Goal: Task Accomplishment & Management: Use online tool/utility

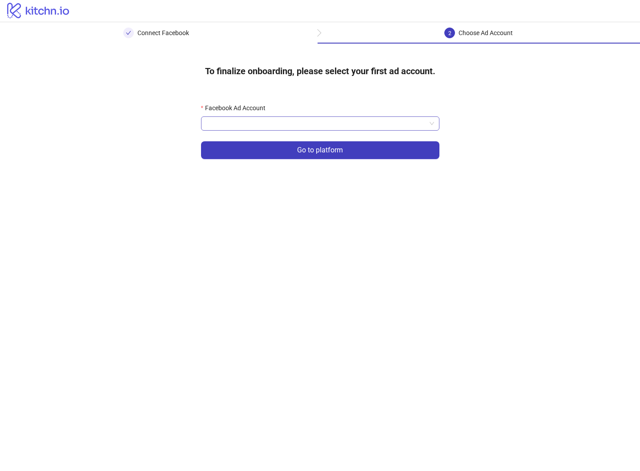
click at [320, 128] on input "Facebook Ad Account" at bounding box center [316, 123] width 220 height 13
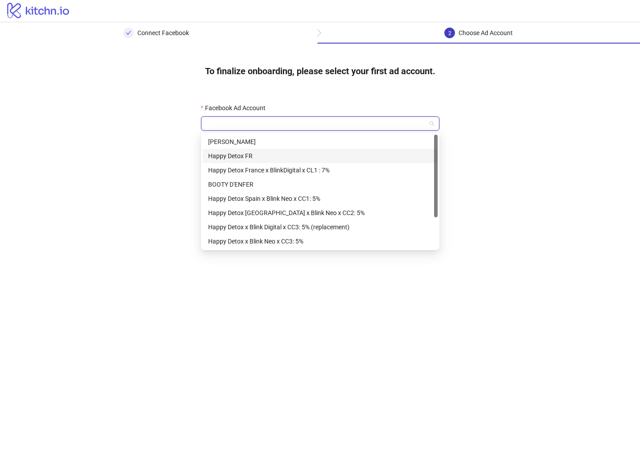
click at [277, 151] on div "Happy Detox FR" at bounding box center [320, 156] width 224 height 10
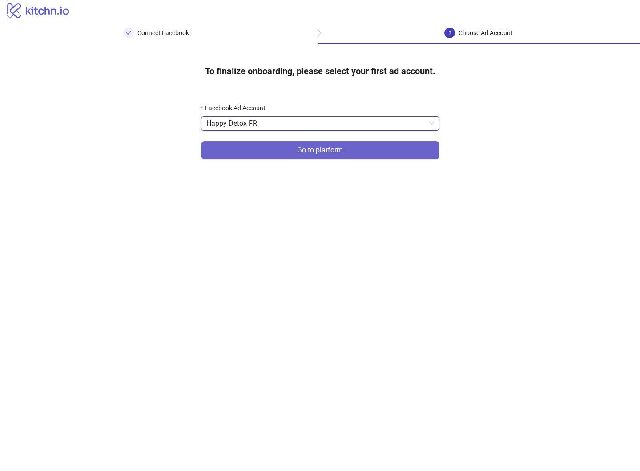
click at [277, 151] on button "Go to platform" at bounding box center [320, 150] width 238 height 18
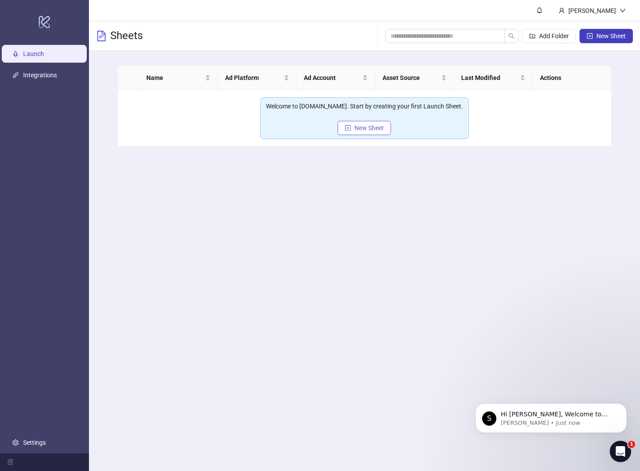
click at [369, 129] on span "New Sheet" at bounding box center [368, 127] width 29 height 7
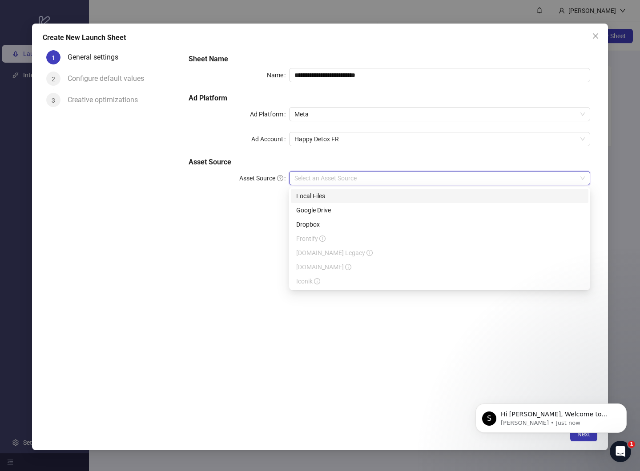
click at [351, 183] on input "Asset Source" at bounding box center [435, 178] width 282 height 13
click at [327, 195] on div "Local Files" at bounding box center [439, 196] width 287 height 10
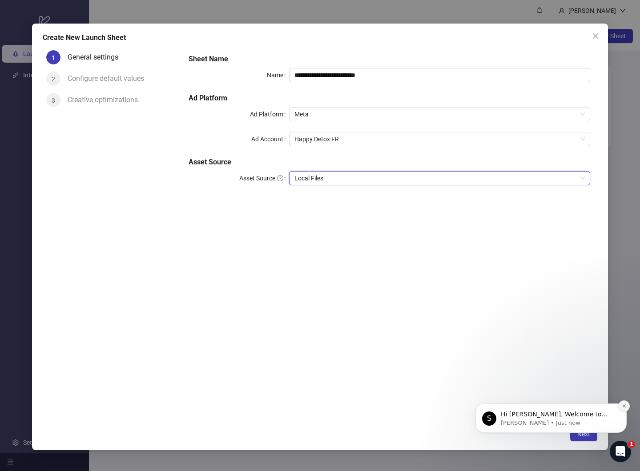
click at [623, 406] on icon "Dismiss notification" at bounding box center [623, 406] width 5 height 5
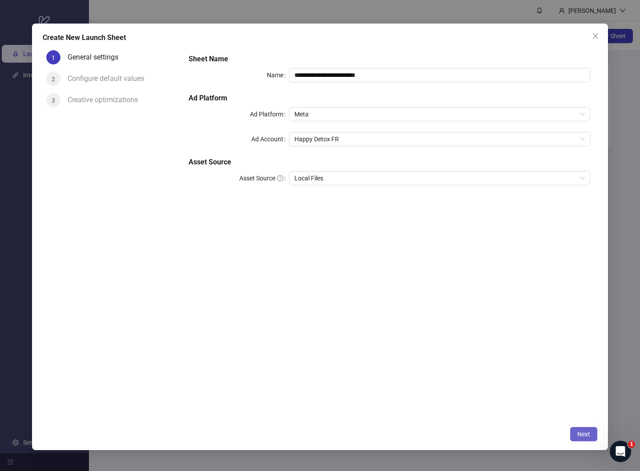
click at [587, 433] on span "Next" at bounding box center [583, 434] width 13 height 7
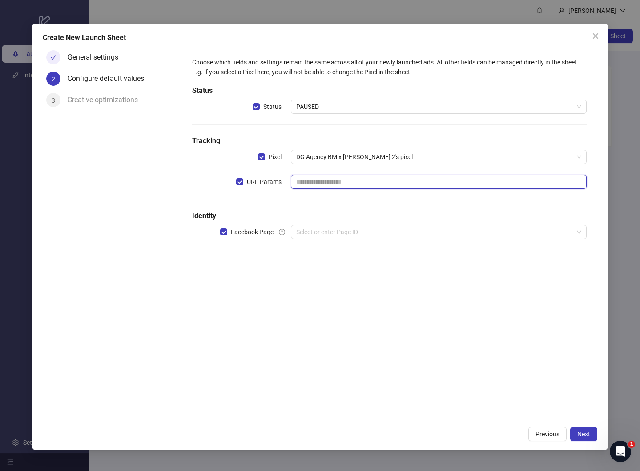
click at [315, 180] on input "text" at bounding box center [439, 182] width 296 height 14
click at [301, 202] on div "Choose which fields and settings remain the same across all of your newly launc…" at bounding box center [388, 154] width 401 height 200
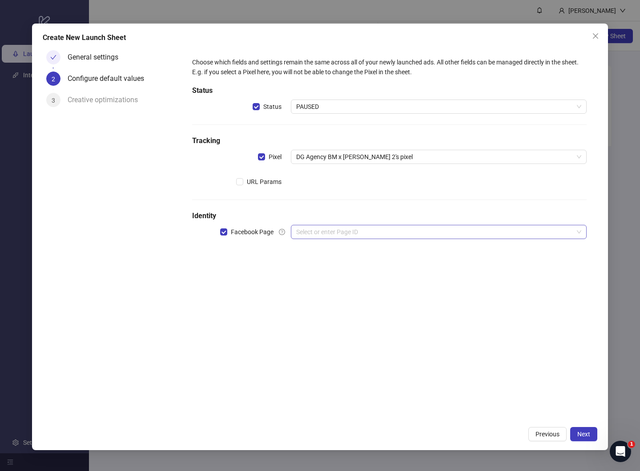
click at [316, 231] on input "search" at bounding box center [434, 231] width 277 height 13
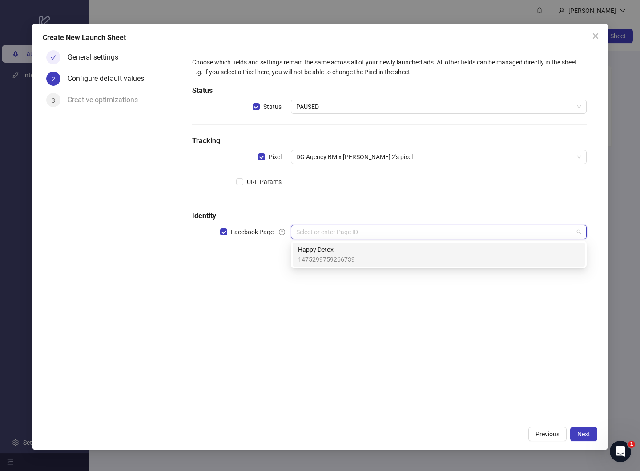
click at [316, 232] on input "search" at bounding box center [434, 231] width 277 height 13
click at [322, 248] on span "Happy Detox" at bounding box center [326, 250] width 57 height 10
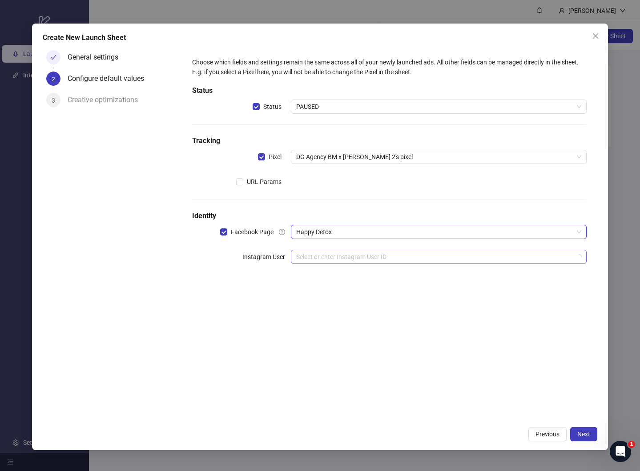
click at [398, 259] on input "search" at bounding box center [434, 256] width 277 height 13
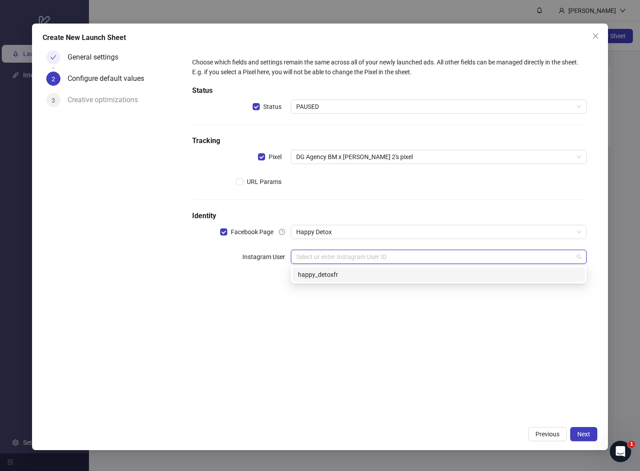
click at [374, 272] on div "happy_detoxfr" at bounding box center [438, 275] width 281 height 10
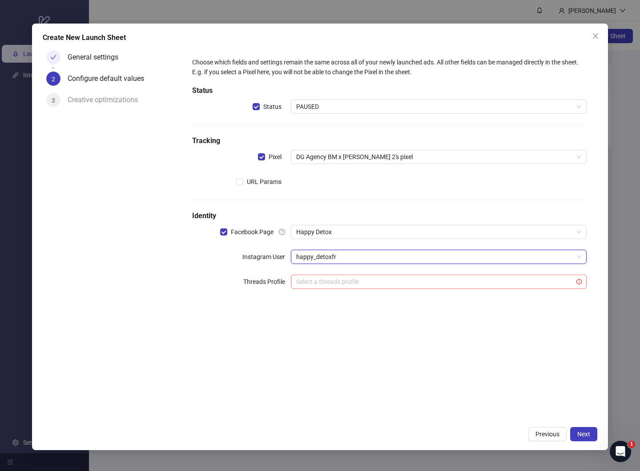
click at [380, 282] on input "search" at bounding box center [434, 281] width 277 height 13
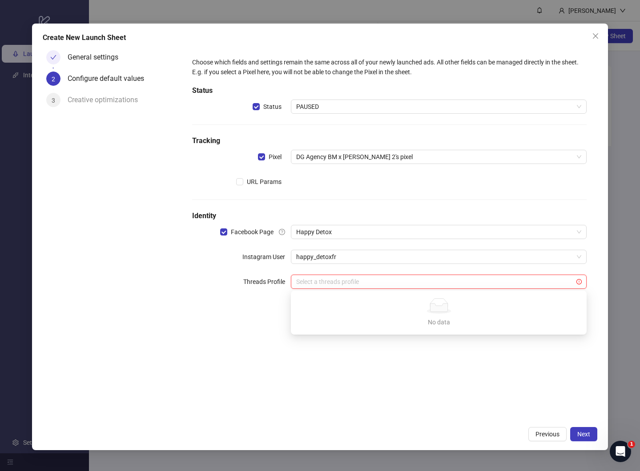
click at [431, 354] on div "Choose which fields and settings remain the same across all of your newly launc…" at bounding box center [389, 234] width 416 height 375
click at [534, 312] on div "Choose which fields and settings remain the same across all of your newly launc…" at bounding box center [389, 234] width 416 height 375
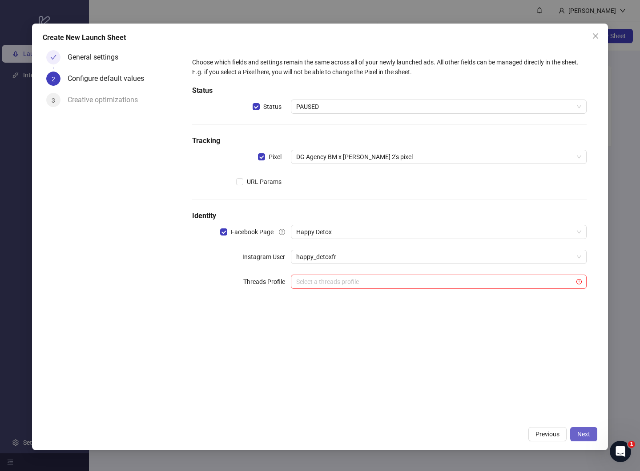
click at [582, 435] on span "Next" at bounding box center [583, 434] width 13 height 7
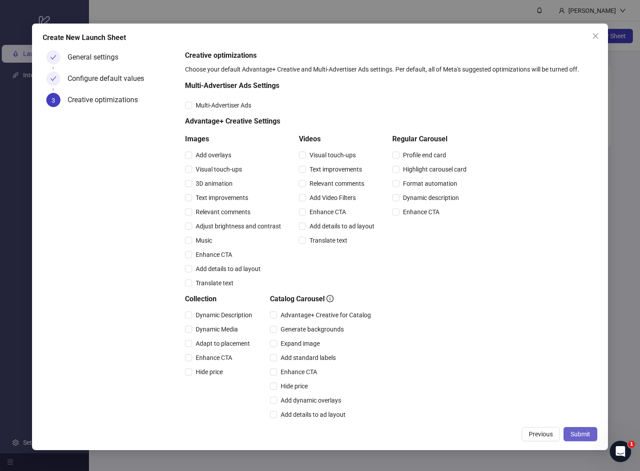
click at [579, 432] on span "Submit" at bounding box center [580, 434] width 20 height 7
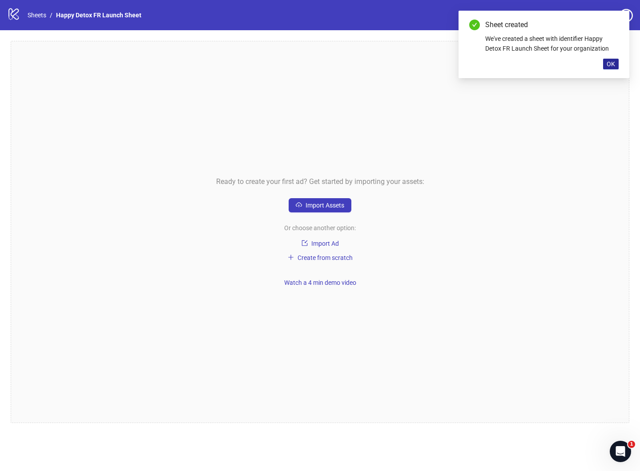
click at [608, 63] on span "OK" at bounding box center [610, 63] width 8 height 7
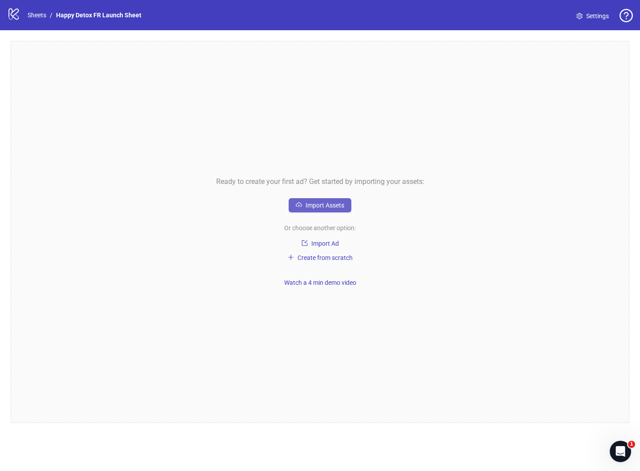
click at [312, 204] on span "Import Assets" at bounding box center [324, 205] width 39 height 7
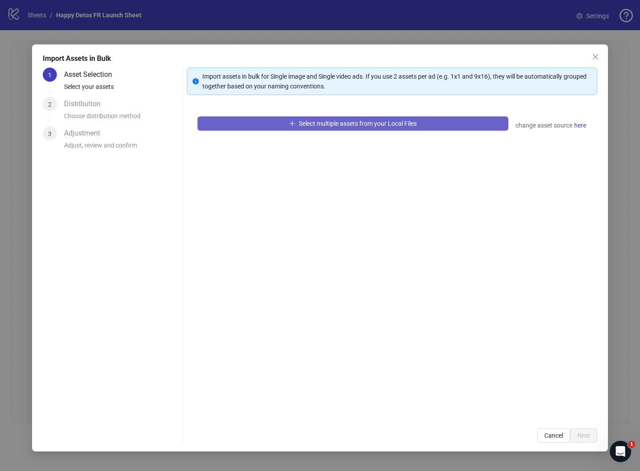
click at [317, 122] on span "Select multiple assets from your Local Files" at bounding box center [358, 123] width 118 height 7
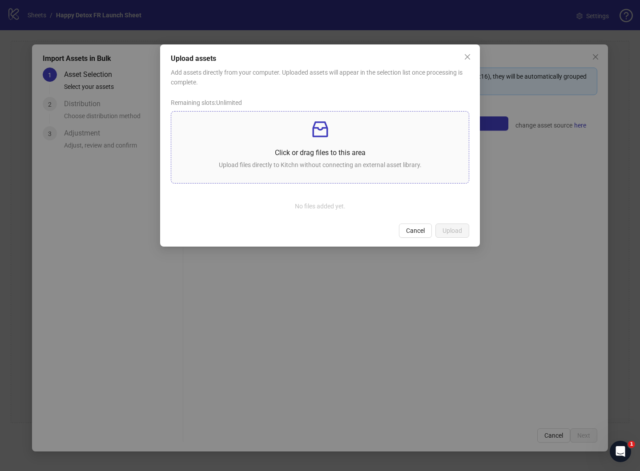
click at [352, 157] on p "Click or drag files to this area" at bounding box center [320, 152] width 284 height 11
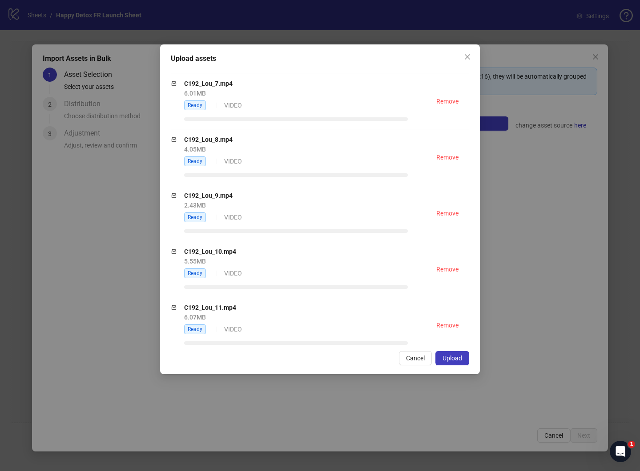
scroll to position [685, 0]
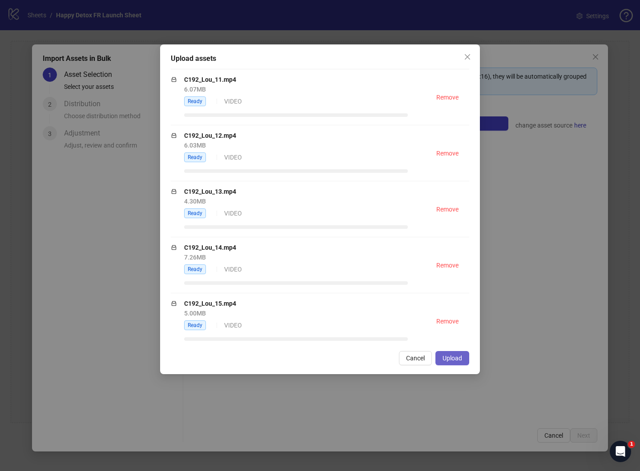
click at [455, 358] on span "Upload" at bounding box center [452, 358] width 20 height 7
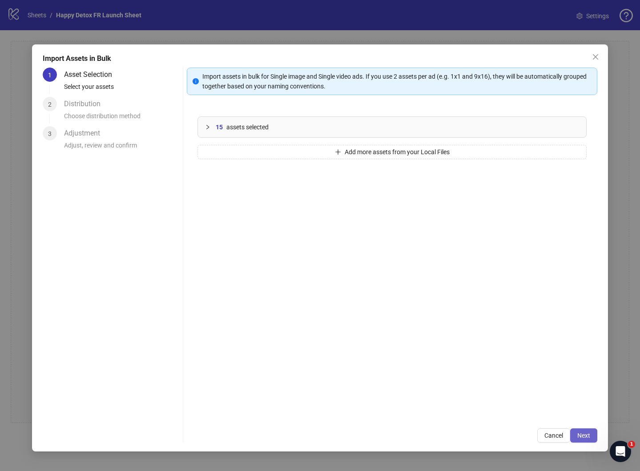
click at [581, 436] on span "Next" at bounding box center [583, 435] width 13 height 7
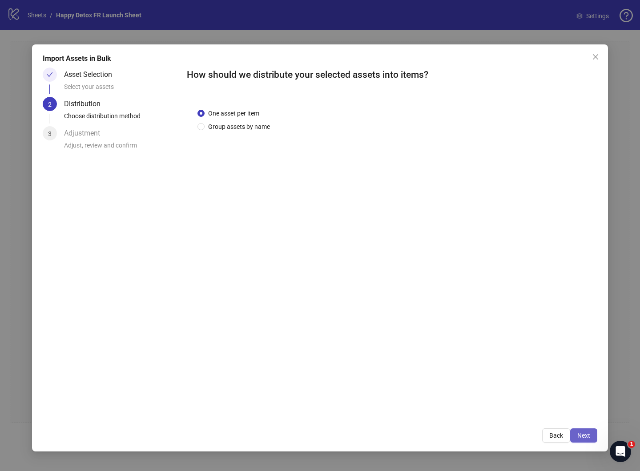
click at [582, 433] on span "Next" at bounding box center [583, 435] width 13 height 7
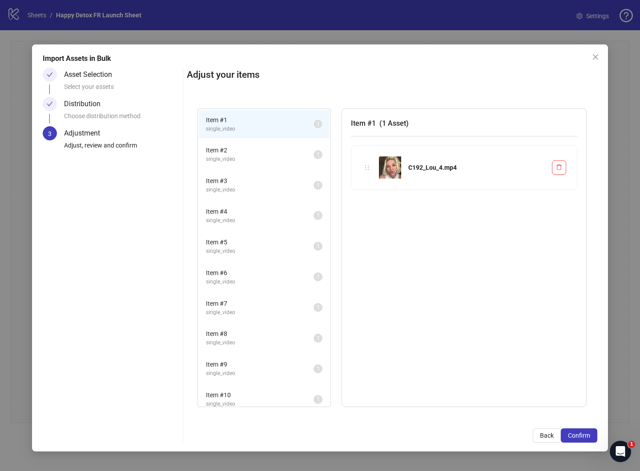
click at [265, 153] on span "Item # 2" at bounding box center [260, 150] width 108 height 10
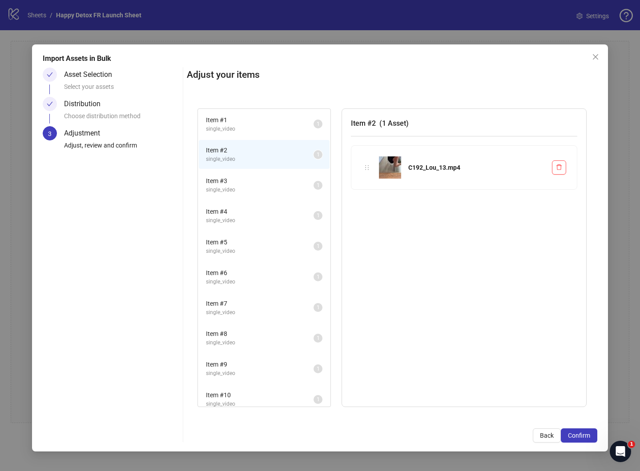
click at [265, 173] on li "Item # 3 single_video 1" at bounding box center [264, 185] width 131 height 29
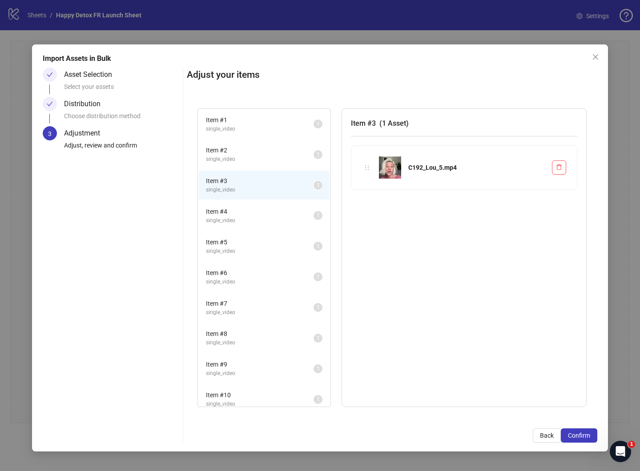
click at [266, 192] on span "single_video" at bounding box center [260, 190] width 108 height 8
click at [266, 207] on span "Item # 4" at bounding box center [260, 212] width 108 height 10
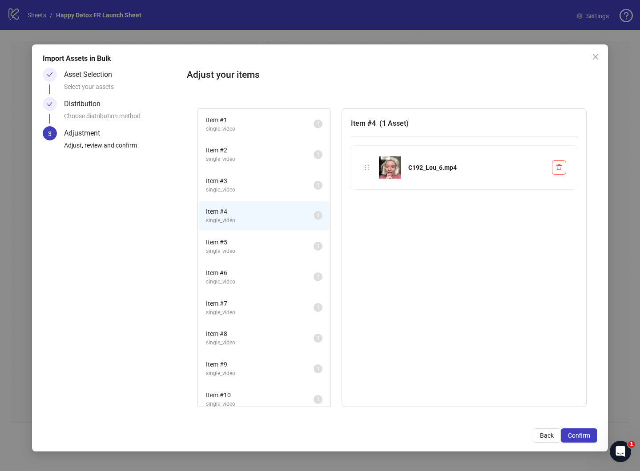
click at [266, 261] on div "Item # 5 single_video 1" at bounding box center [264, 246] width 132 height 31
click at [272, 247] on span "single_video" at bounding box center [260, 251] width 108 height 8
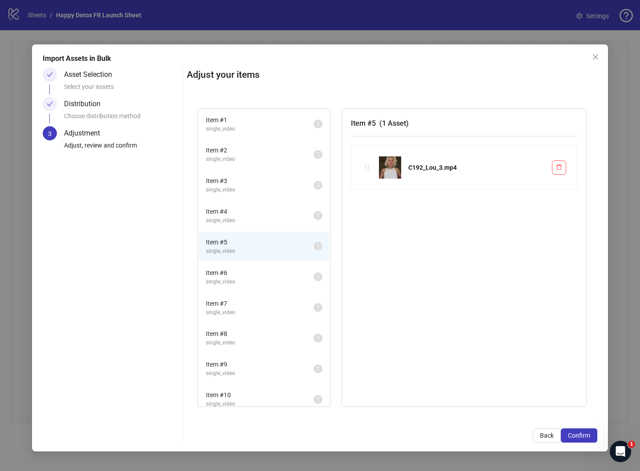
click at [272, 269] on span "Item # 6" at bounding box center [260, 273] width 108 height 10
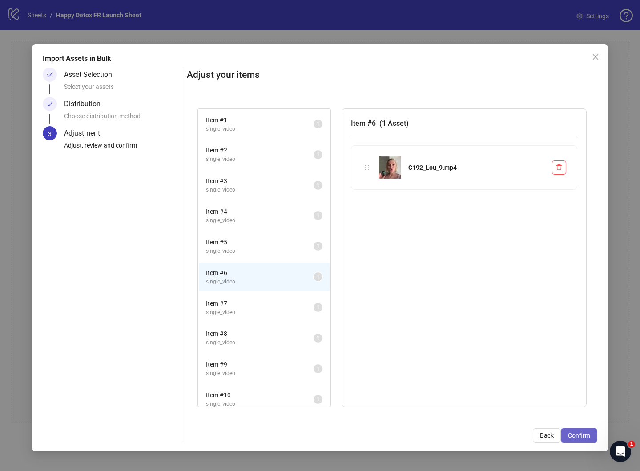
click at [577, 432] on span "Confirm" at bounding box center [579, 435] width 22 height 7
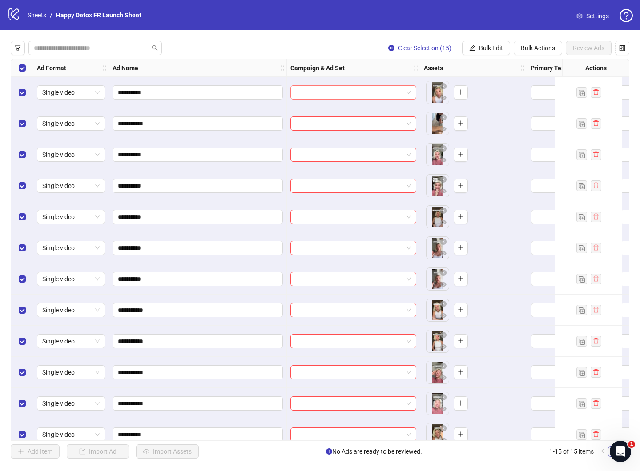
click at [356, 94] on input "search" at bounding box center [349, 92] width 107 height 13
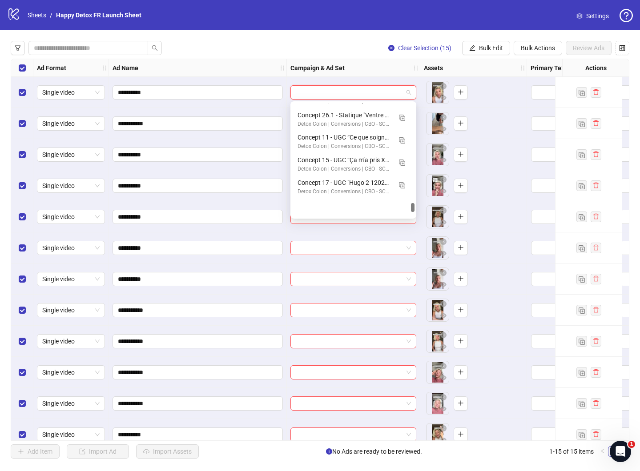
scroll to position [6800, 0]
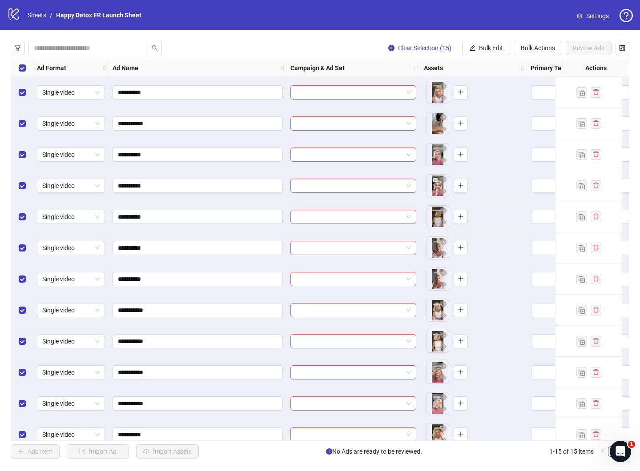
click at [233, 71] on div "Ad Name" at bounding box center [198, 68] width 178 height 18
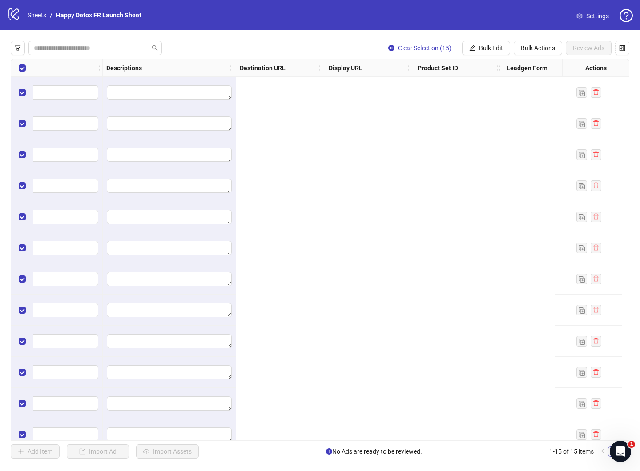
scroll to position [0, 0]
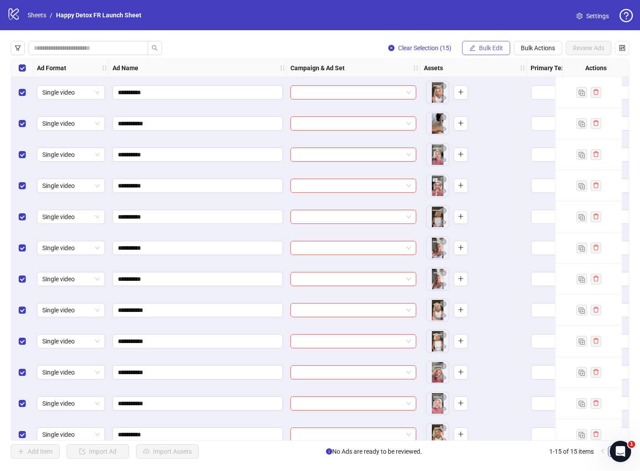
click at [490, 45] on span "Bulk Edit" at bounding box center [491, 47] width 24 height 7
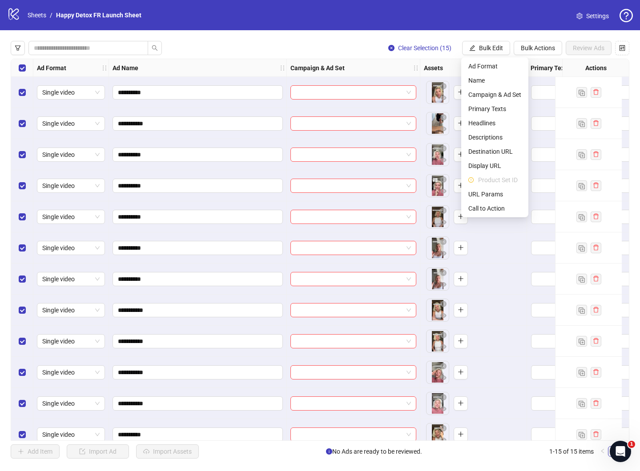
click at [396, 34] on div "**********" at bounding box center [320, 249] width 640 height 439
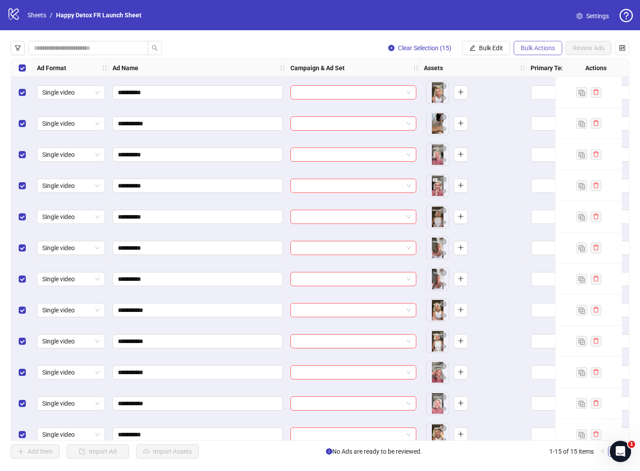
click at [540, 46] on span "Bulk Actions" at bounding box center [537, 47] width 34 height 7
click at [336, 43] on div "Clear Selection (15) Bulk Edit Bulk Actions Review Ads" at bounding box center [320, 48] width 618 height 14
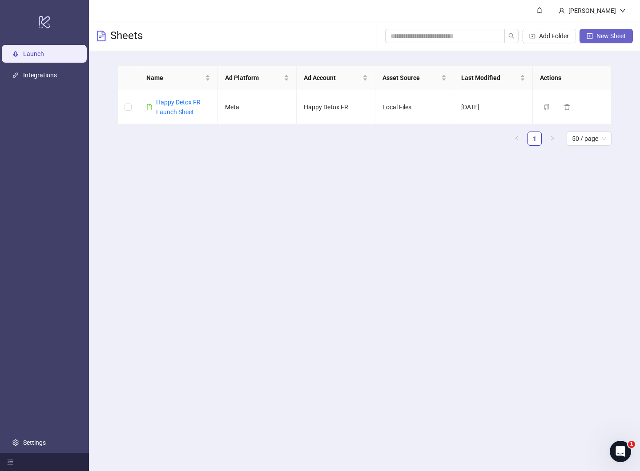
click at [619, 31] on button "New Sheet" at bounding box center [605, 36] width 53 height 14
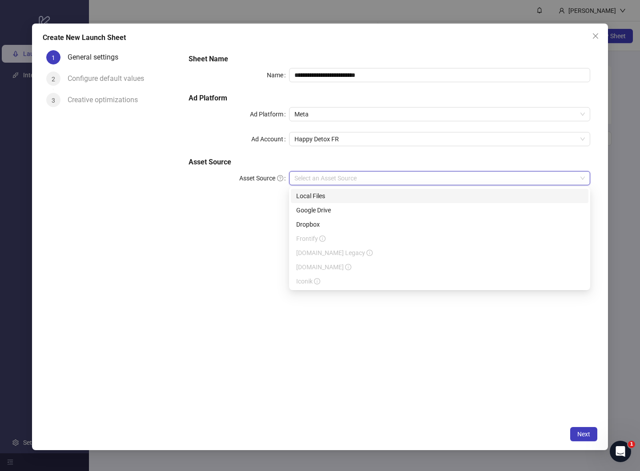
click at [345, 174] on input "Asset Source" at bounding box center [435, 178] width 282 height 13
click at [337, 202] on div "Local Files" at bounding box center [439, 196] width 297 height 14
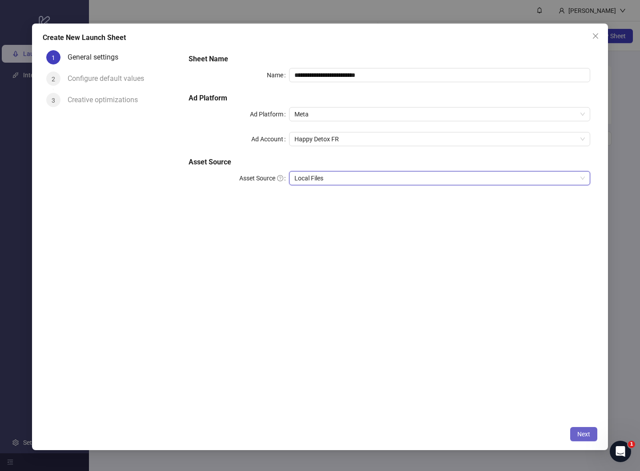
click at [584, 435] on span "Next" at bounding box center [583, 434] width 13 height 7
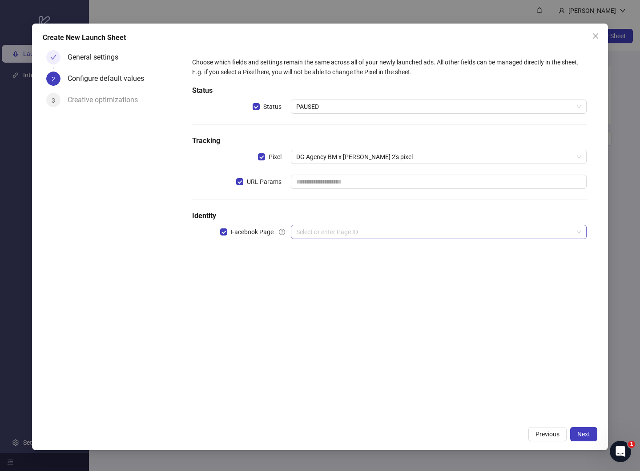
click at [420, 226] on input "search" at bounding box center [434, 231] width 277 height 13
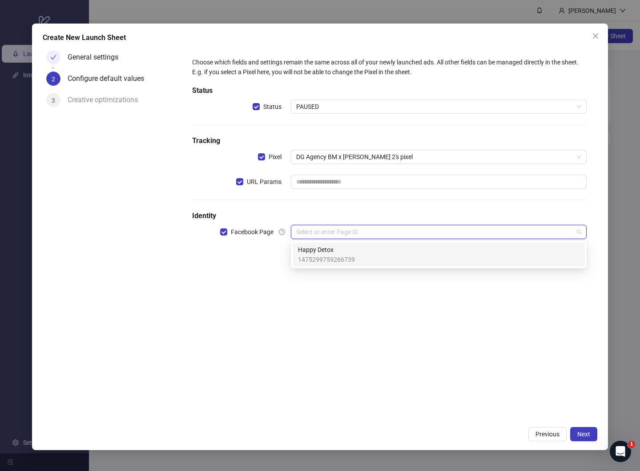
click at [391, 247] on div "Happy Detox 1475299759266739" at bounding box center [438, 255] width 281 height 20
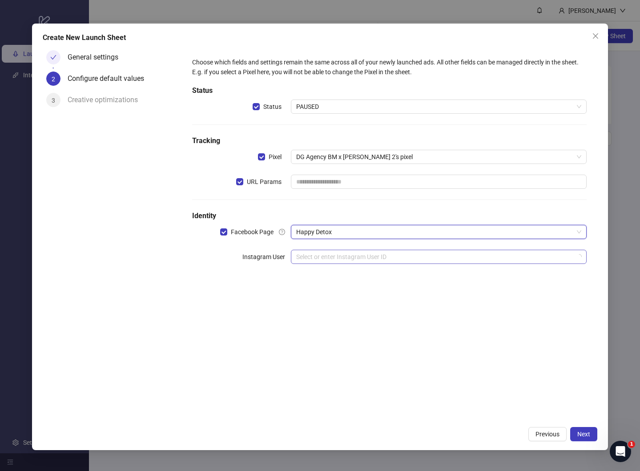
click at [371, 258] on input "search" at bounding box center [434, 256] width 277 height 13
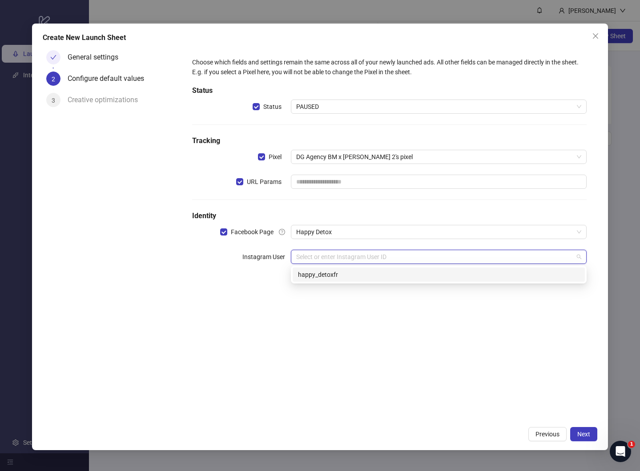
click at [366, 266] on div "17841466206981084 happy_detoxfr" at bounding box center [439, 275] width 296 height 18
click at [364, 272] on div "happy_detoxfr" at bounding box center [438, 275] width 281 height 10
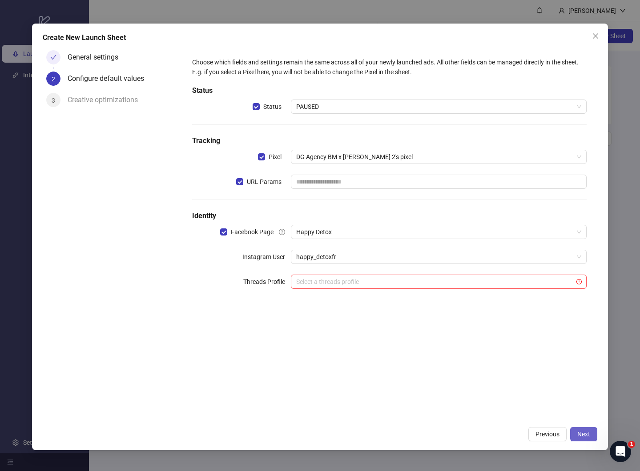
click at [585, 432] on span "Next" at bounding box center [583, 434] width 13 height 7
click at [584, 436] on span "Next" at bounding box center [583, 434] width 13 height 7
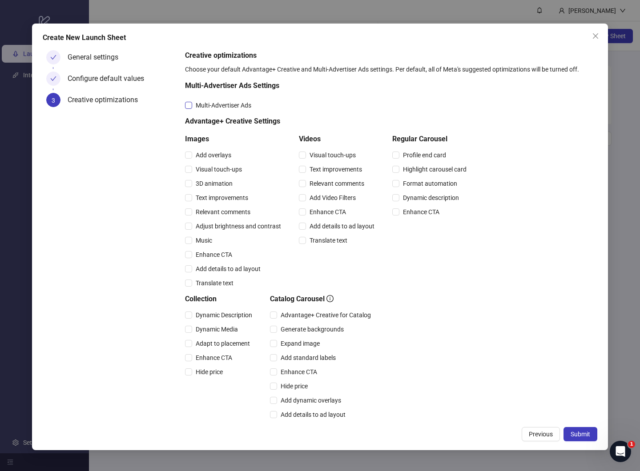
click at [222, 105] on span "Multi-Advertiser Ads" at bounding box center [223, 105] width 63 height 10
click at [575, 428] on button "Submit" at bounding box center [580, 434] width 34 height 14
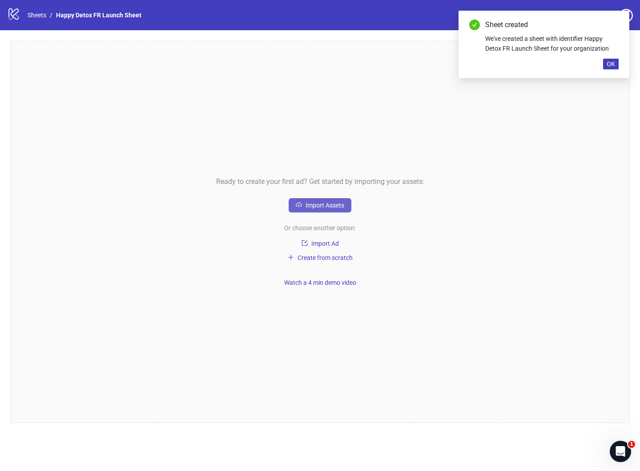
click at [315, 210] on button "Import Assets" at bounding box center [319, 205] width 63 height 14
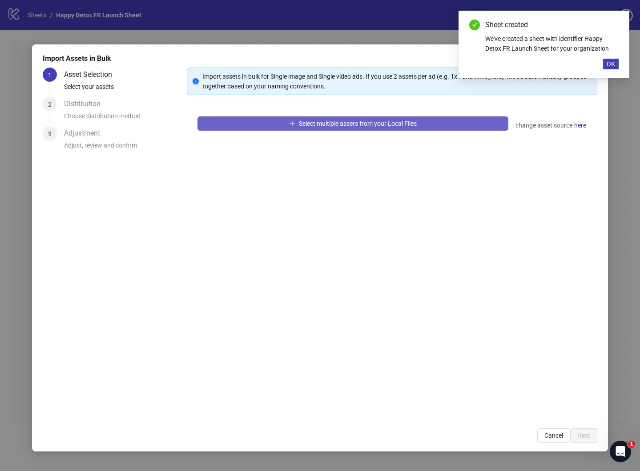
click at [324, 118] on button "Select multiple assets from your Local Files" at bounding box center [352, 123] width 311 height 14
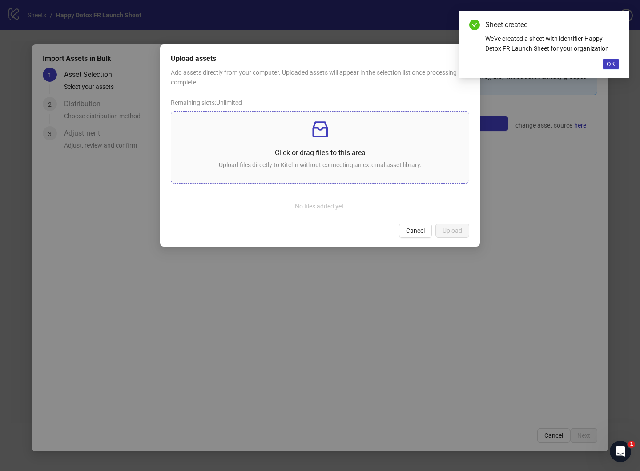
click at [358, 141] on div "Click or drag files to this area Upload files directly to Kitchn without connec…" at bounding box center [320, 147] width 284 height 57
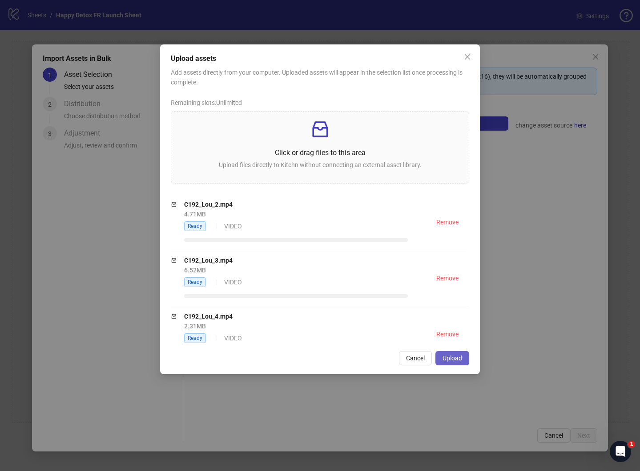
click at [445, 352] on button "Upload" at bounding box center [452, 358] width 34 height 14
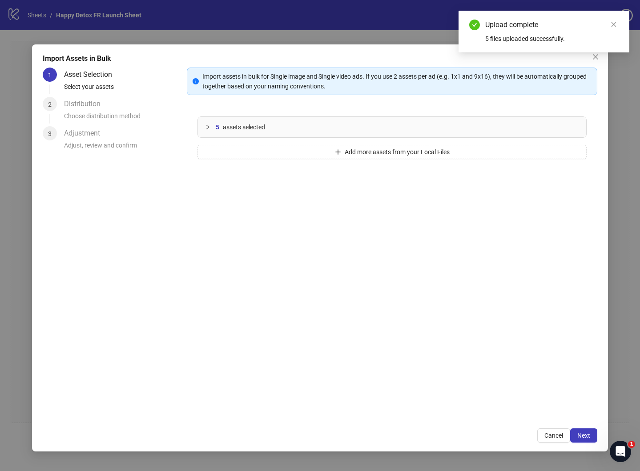
click at [583, 427] on div "Import assets in bulk for Single image and Single video ads. If you use 2 asset…" at bounding box center [392, 255] width 410 height 375
click at [578, 434] on span "Next" at bounding box center [583, 435] width 13 height 7
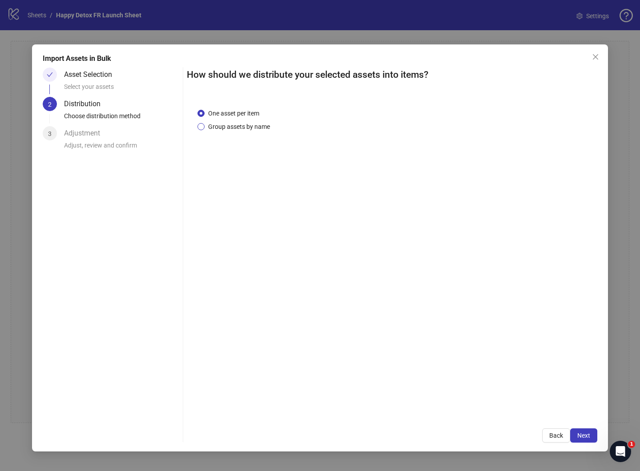
click at [236, 127] on span "Group assets by name" at bounding box center [238, 127] width 69 height 10
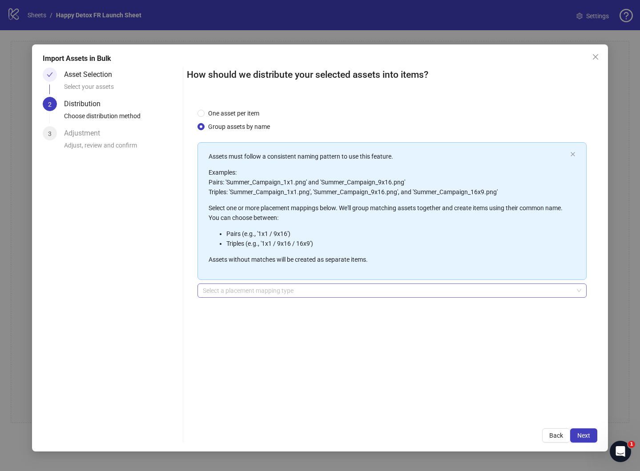
click at [254, 291] on input "search" at bounding box center [388, 290] width 370 height 13
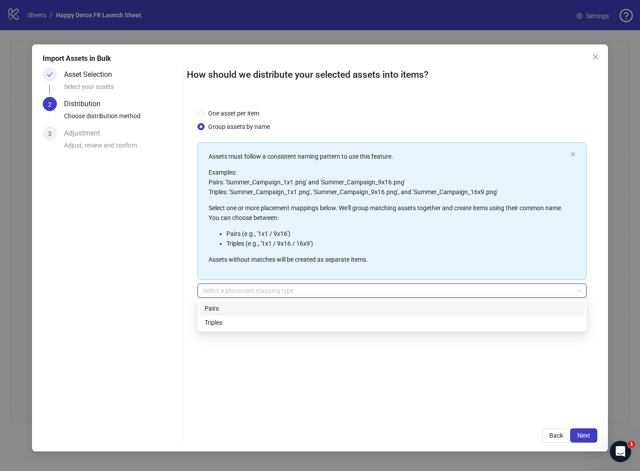
click at [206, 295] on input "search" at bounding box center [388, 290] width 370 height 13
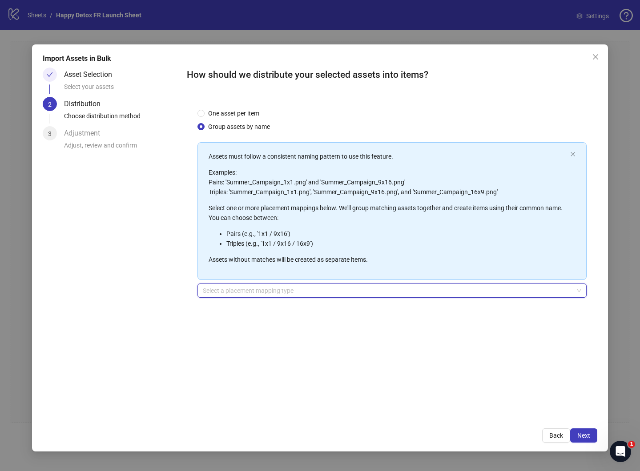
click at [212, 291] on input "search" at bounding box center [388, 290] width 370 height 13
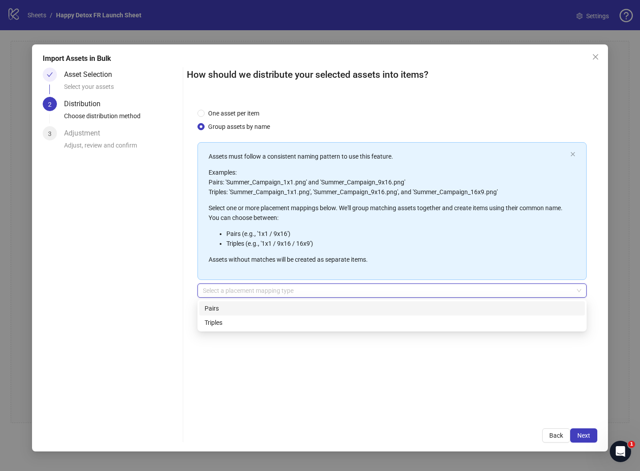
click at [212, 304] on div "Pairs" at bounding box center [391, 309] width 375 height 10
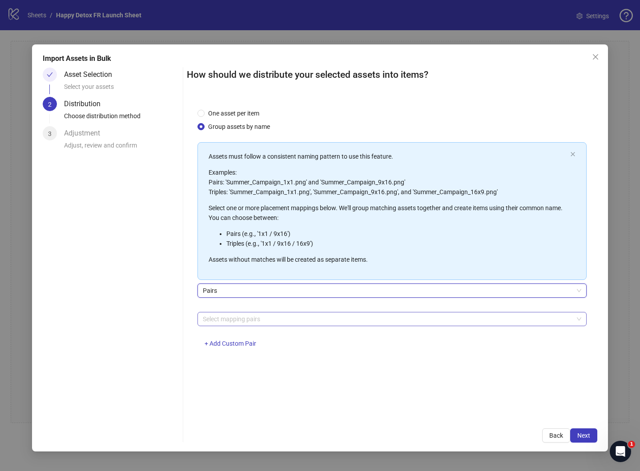
click at [243, 323] on div at bounding box center [387, 319] width 376 height 12
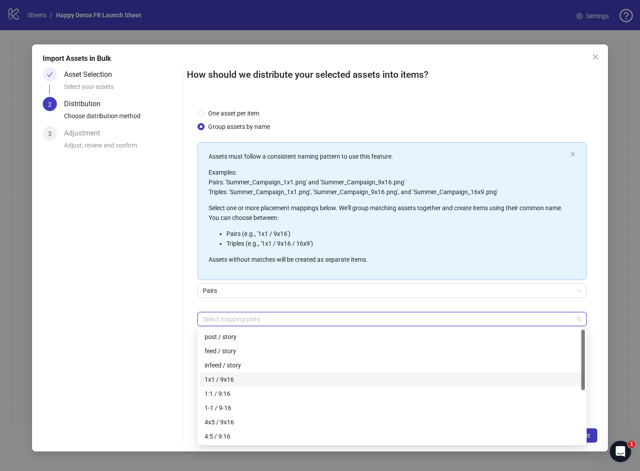
click at [188, 366] on div "One asset per item Group assets by name Assets must follow a consistent naming …" at bounding box center [392, 258] width 410 height 320
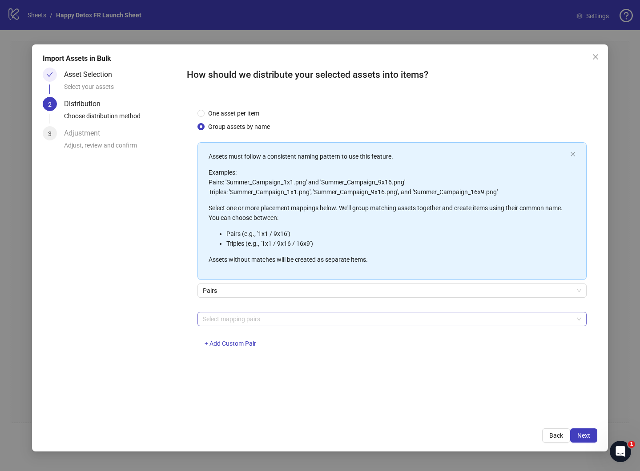
click at [246, 321] on div at bounding box center [387, 319] width 376 height 12
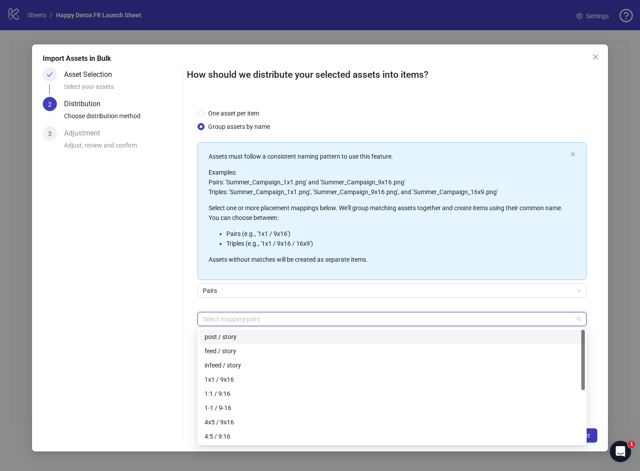
click at [242, 336] on div "post / story" at bounding box center [391, 337] width 375 height 10
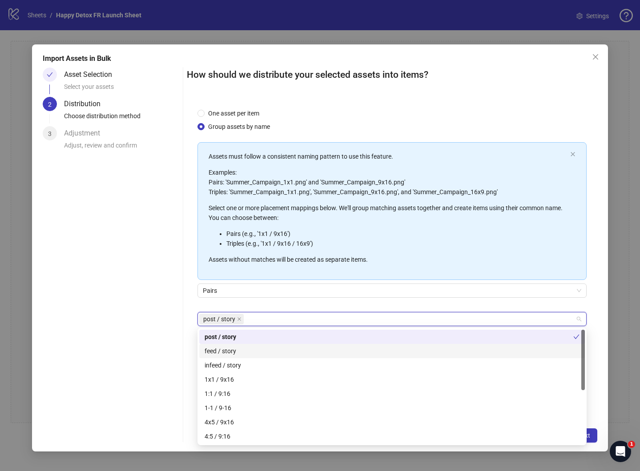
click at [222, 349] on div "feed / story" at bounding box center [391, 351] width 375 height 10
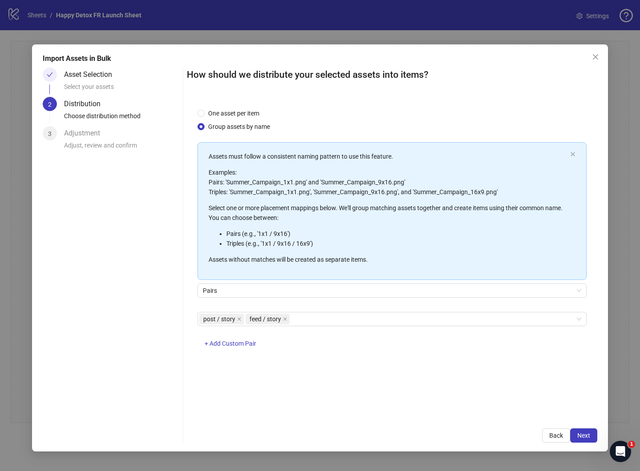
click at [188, 359] on div "One asset per item Group assets by name Assets must follow a consistent naming …" at bounding box center [392, 258] width 410 height 320
click at [573, 430] on button "Next" at bounding box center [583, 435] width 27 height 14
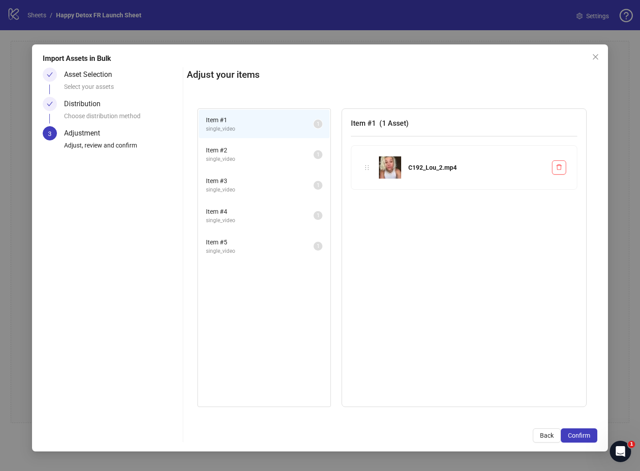
click at [272, 161] on span "single_video" at bounding box center [260, 159] width 108 height 8
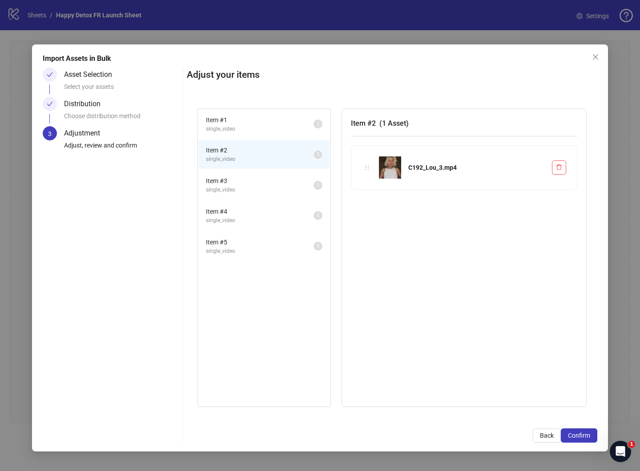
click at [272, 187] on span "single_video" at bounding box center [260, 190] width 108 height 8
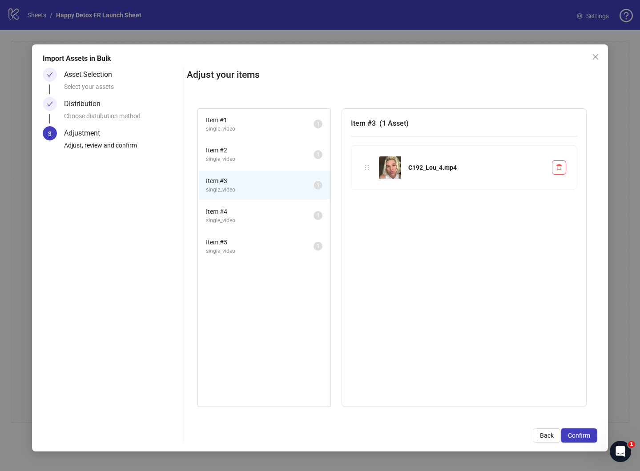
click at [272, 212] on span "Item # 4" at bounding box center [260, 212] width 108 height 10
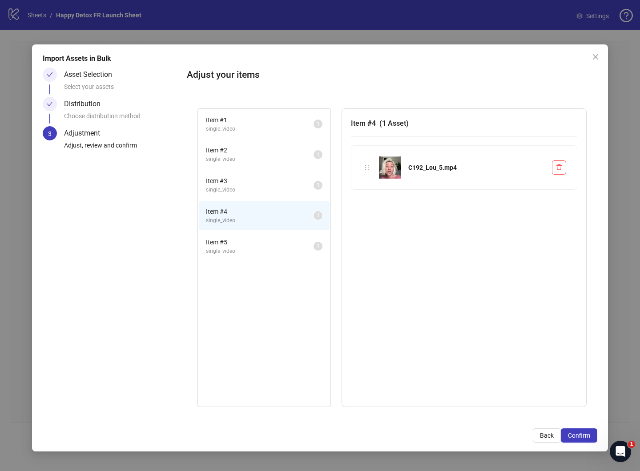
click at [268, 248] on span "single_video" at bounding box center [260, 251] width 108 height 8
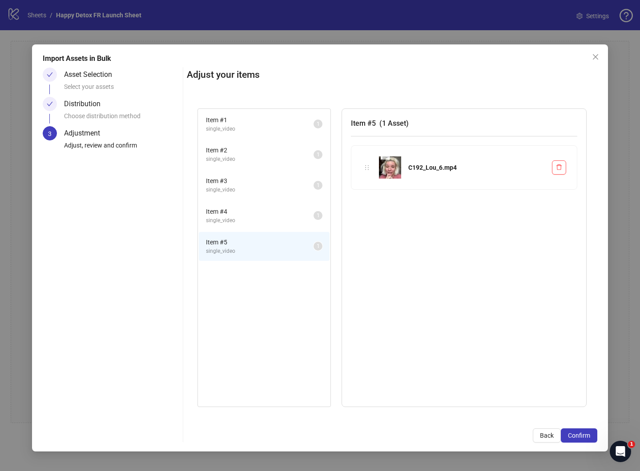
click at [260, 137] on li "Item # 1 single_video 1" at bounding box center [264, 124] width 131 height 29
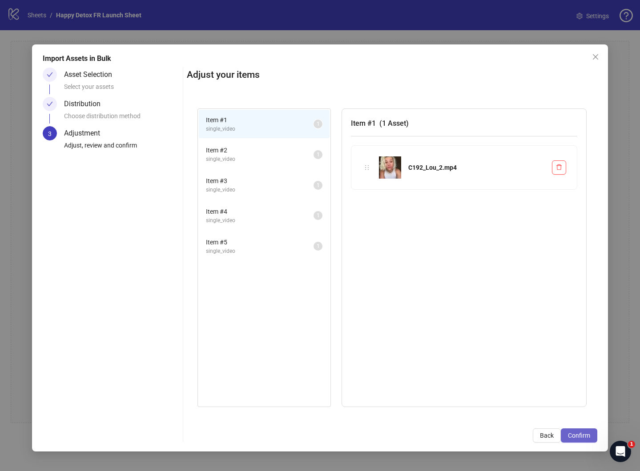
click at [584, 438] on span "Confirm" at bounding box center [579, 435] width 22 height 7
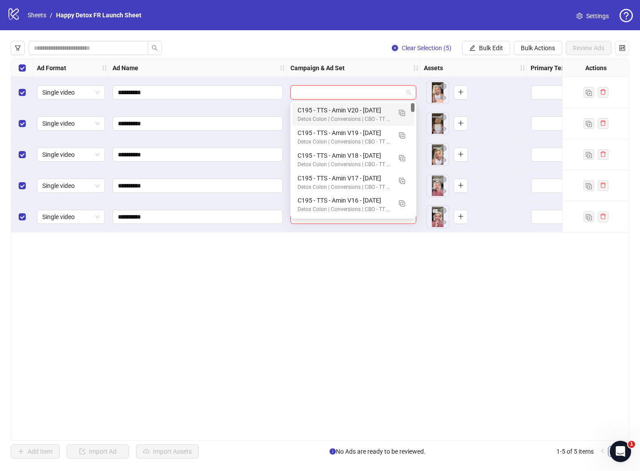
click at [336, 92] on input "search" at bounding box center [349, 92] width 107 height 13
click at [402, 112] on img "button" at bounding box center [402, 113] width 6 height 6
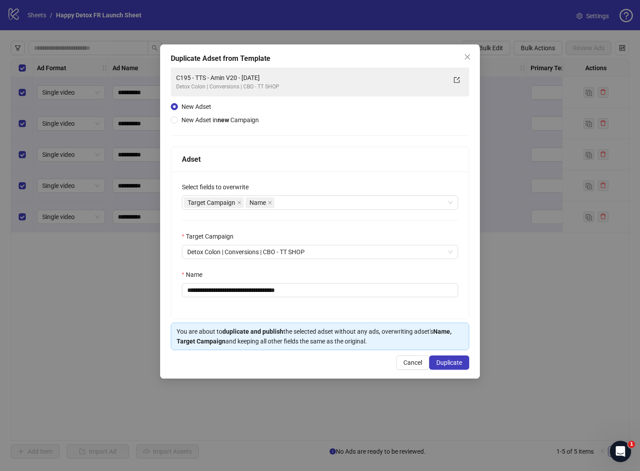
click at [316, 333] on div "You are about to duplicate and publish the selected adset without any ads, over…" at bounding box center [319, 337] width 287 height 20
click at [320, 358] on div "Cancel Duplicate" at bounding box center [320, 363] width 299 height 14
click at [468, 55] on icon "close" at bounding box center [467, 56] width 7 height 7
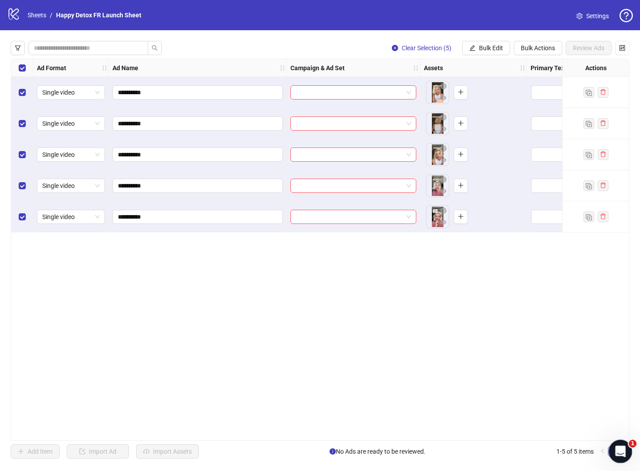
click at [616, 450] on icon "Open Intercom Messenger" at bounding box center [619, 450] width 15 height 15
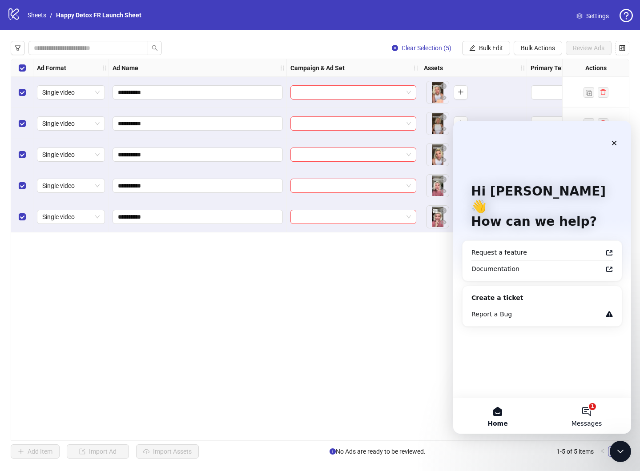
click at [587, 422] on span "Messages" at bounding box center [586, 423] width 31 height 6
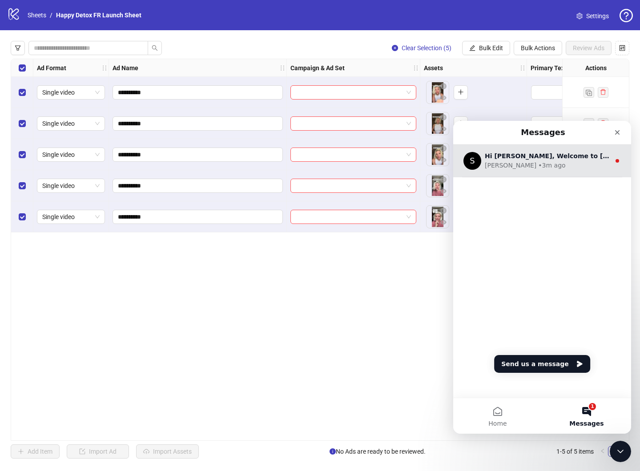
click at [536, 166] on div "Simon • 3m ago" at bounding box center [546, 165] width 125 height 9
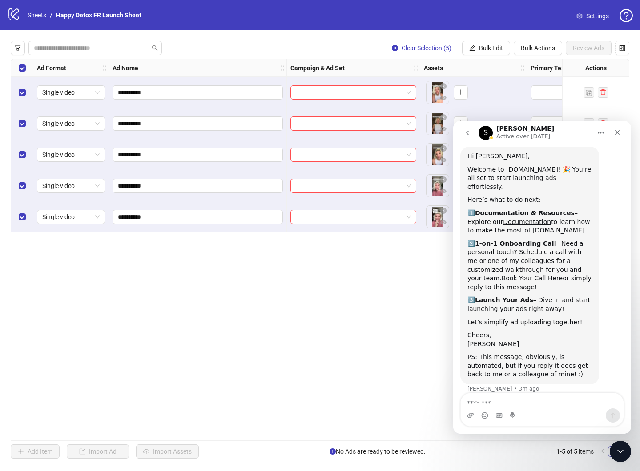
scroll to position [26, 0]
click at [523, 400] on textarea "Message…" at bounding box center [541, 400] width 163 height 15
click at [562, 274] on link "Book Your Call Here" at bounding box center [531, 277] width 61 height 7
click at [522, 405] on textarea "Message…" at bounding box center [541, 400] width 163 height 15
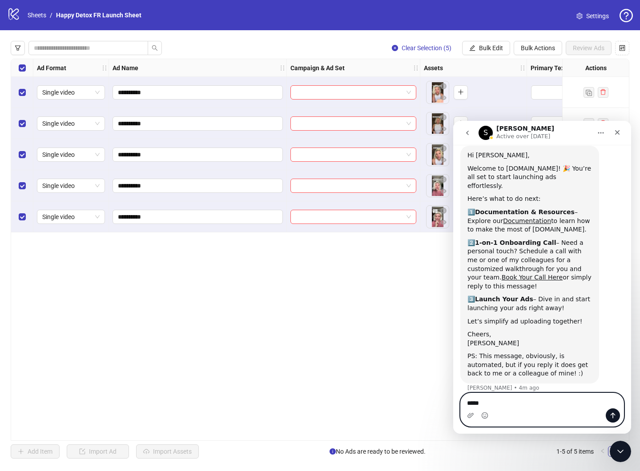
type textarea "*****"
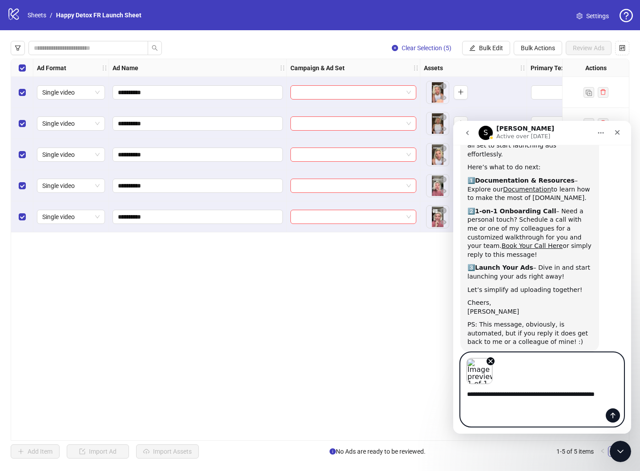
scroll to position [67, 0]
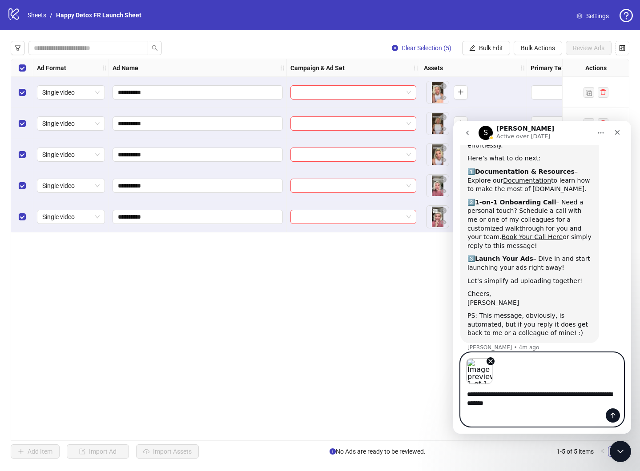
click at [518, 404] on textarea "**********" at bounding box center [541, 396] width 163 height 24
type textarea "**********"
click at [610, 411] on button "Send a message…" at bounding box center [612, 415] width 14 height 14
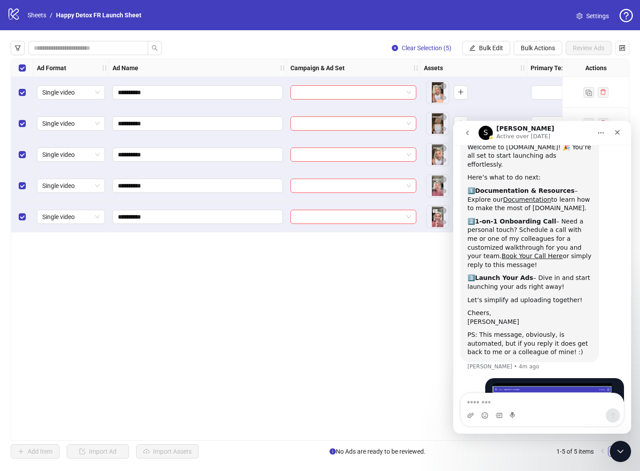
scroll to position [0, 0]
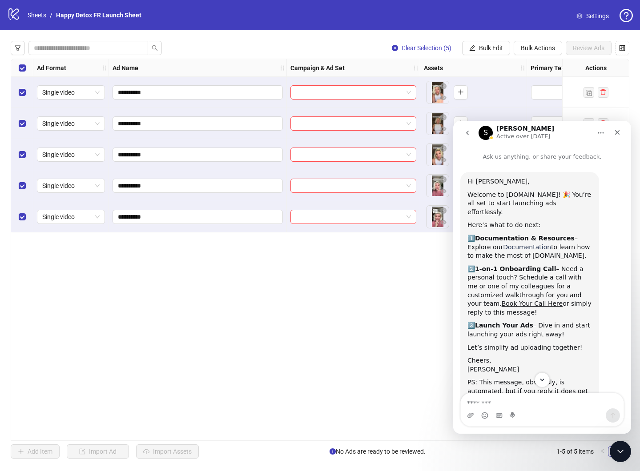
click at [503, 244] on link "Documentation" at bounding box center [527, 247] width 48 height 7
click at [348, 357] on div "**********" at bounding box center [320, 250] width 618 height 382
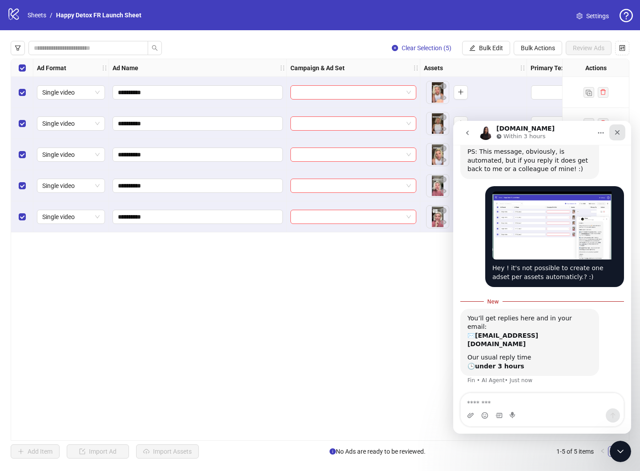
click at [618, 135] on icon "Close" at bounding box center [616, 132] width 7 height 7
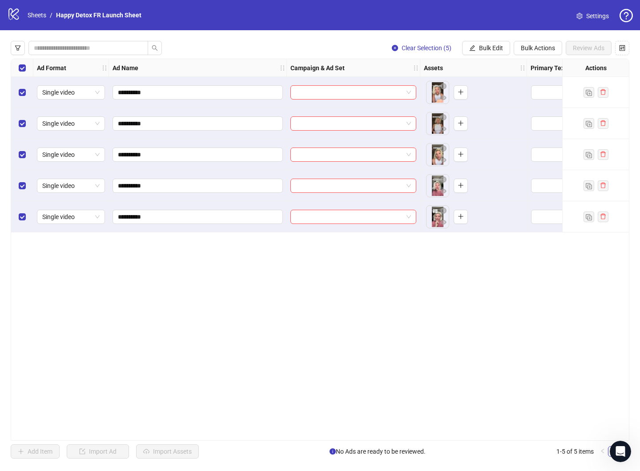
scroll to position [216, 0]
click at [470, 44] on button "Bulk Edit" at bounding box center [486, 48] width 48 height 14
click at [335, 48] on div "Clear Selection (5) Bulk Edit Bulk Actions Review Ads" at bounding box center [320, 48] width 618 height 14
click at [520, 52] on span "Bulk Actions" at bounding box center [537, 47] width 34 height 7
click at [531, 97] on span "Duplicate with assets" at bounding box center [550, 95] width 61 height 10
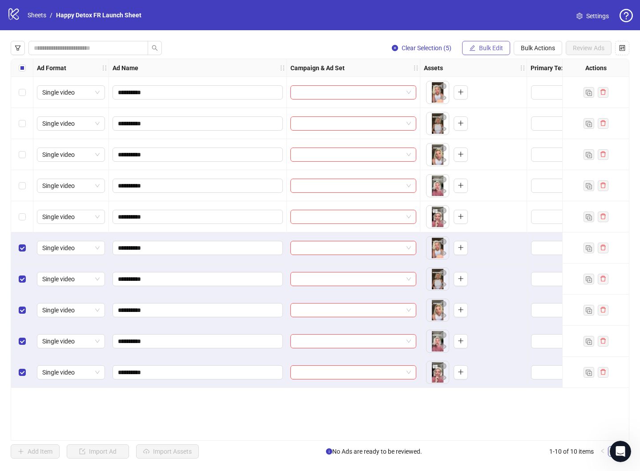
click at [488, 49] on span "Bulk Edit" at bounding box center [491, 47] width 24 height 7
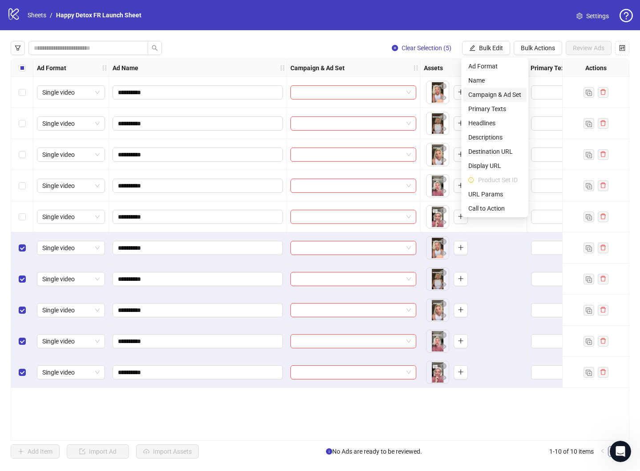
click at [486, 92] on span "Campaign & Ad Set" at bounding box center [494, 95] width 53 height 10
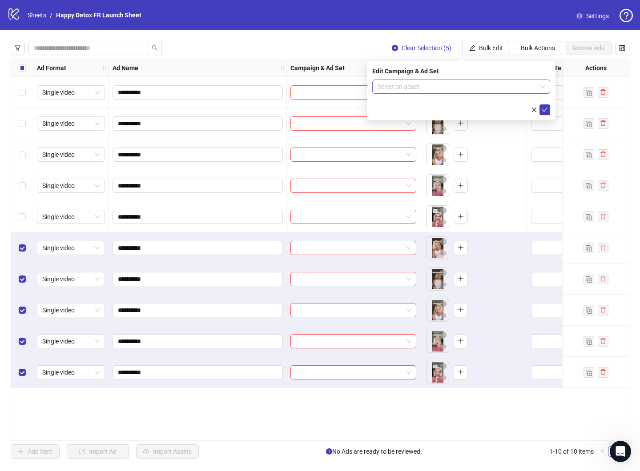
click at [406, 87] on input "search" at bounding box center [456, 86] width 159 height 13
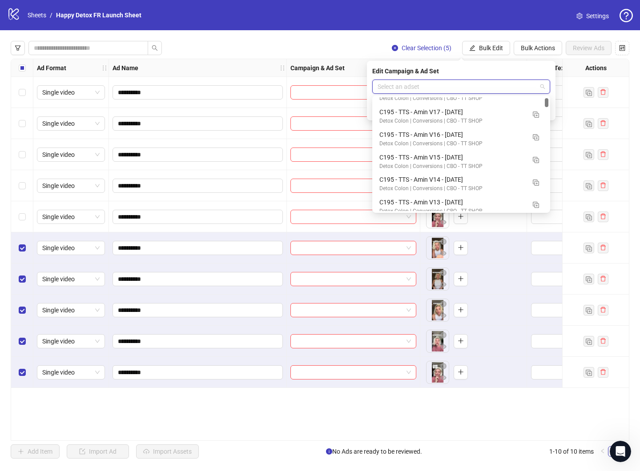
scroll to position [0, 0]
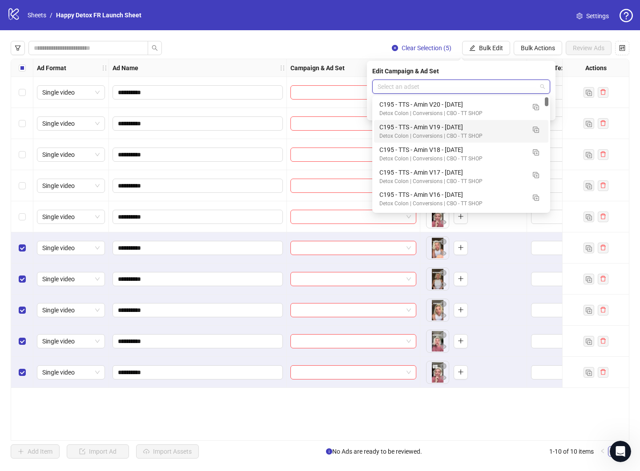
click at [454, 67] on div "Edit Campaign & Ad Set" at bounding box center [461, 71] width 178 height 10
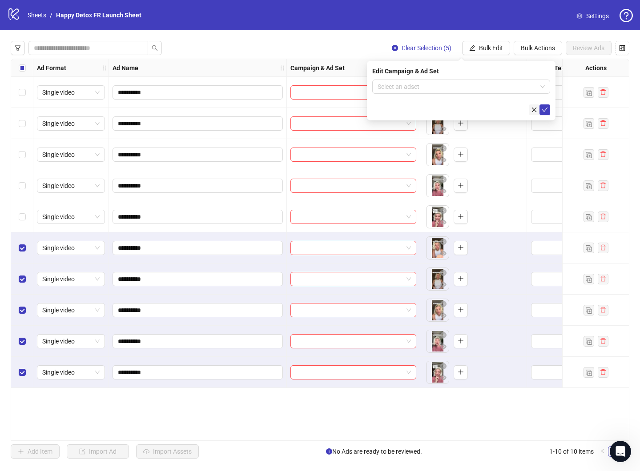
click at [532, 112] on icon "close" at bounding box center [534, 110] width 6 height 6
click at [27, 12] on link "Sheets" at bounding box center [37, 15] width 22 height 10
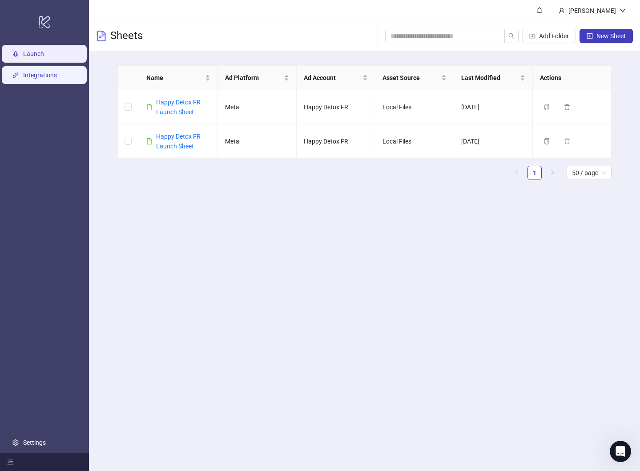
click at [42, 73] on link "Integrations" at bounding box center [40, 75] width 34 height 7
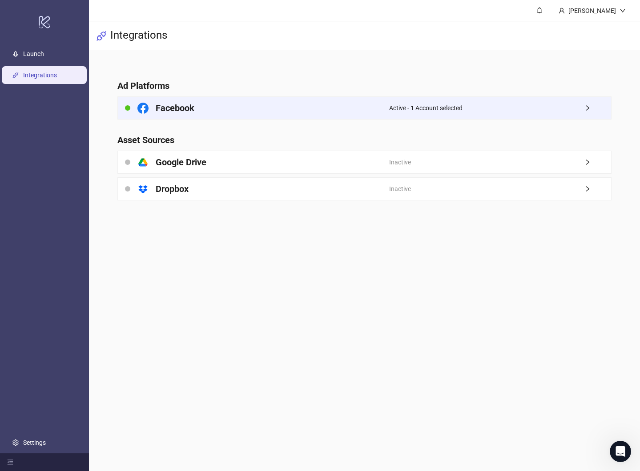
click at [582, 110] on div "Active - 1 Account selected" at bounding box center [500, 108] width 222 height 22
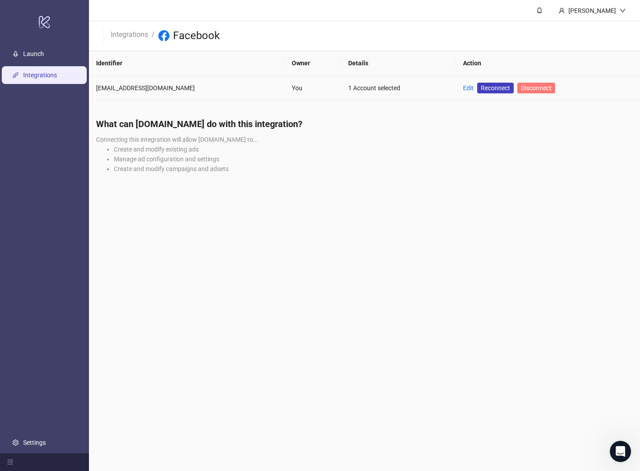
click at [520, 85] on span "Disconnect" at bounding box center [535, 87] width 31 height 7
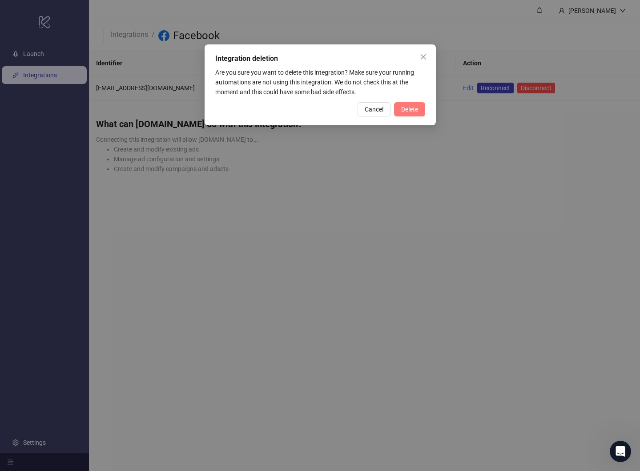
click at [411, 109] on span "Delete" at bounding box center [409, 109] width 17 height 7
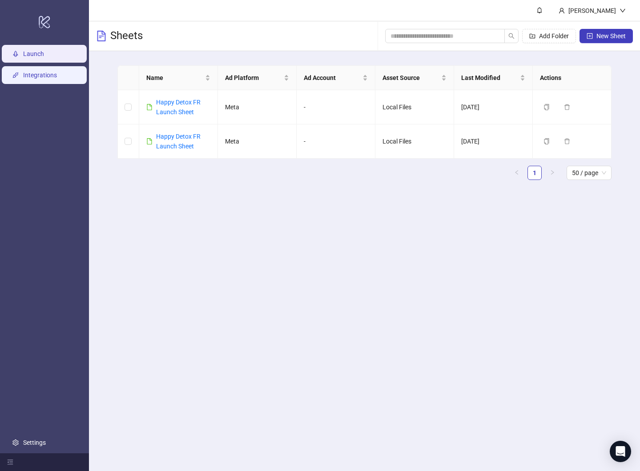
click at [45, 79] on link "Integrations" at bounding box center [40, 75] width 34 height 7
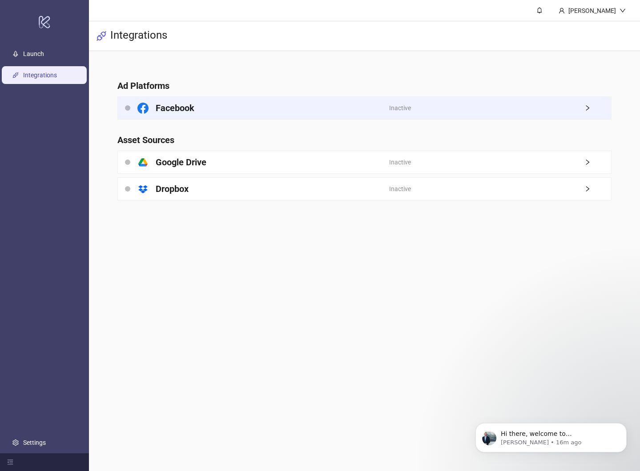
click at [441, 116] on div "Inactive" at bounding box center [500, 108] width 222 height 22
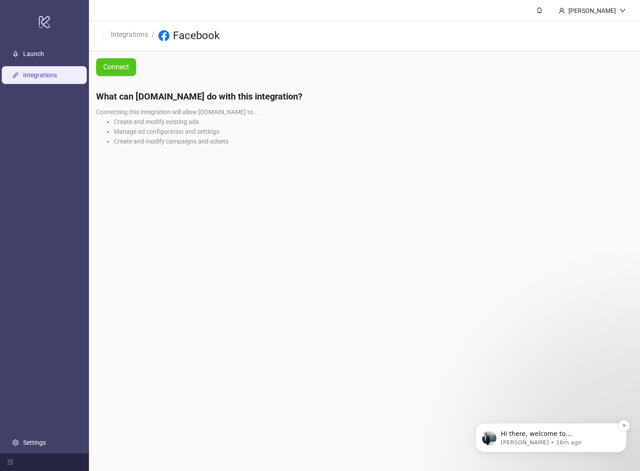
click at [567, 440] on p "[PERSON_NAME] • 16m ago" at bounding box center [557, 443] width 115 height 8
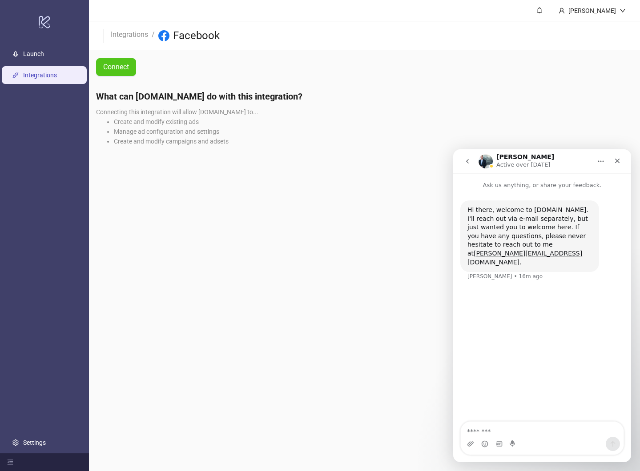
click at [571, 247] on div "Hi there, welcome to [DOMAIN_NAME]. I'll reach out via e-mail separately, but j…" at bounding box center [529, 236] width 124 height 61
drag, startPoint x: 520, startPoint y: 245, endPoint x: 567, endPoint y: 245, distance: 46.7
click at [567, 245] on div "Hi there, welcome to [DOMAIN_NAME]. I'll reach out via e-mail separately, but j…" at bounding box center [529, 236] width 124 height 61
copy link "[PERSON_NAME][EMAIL_ADDRESS][DOMAIN_NAME]"
click at [44, 58] on link "Launch" at bounding box center [33, 54] width 21 height 7
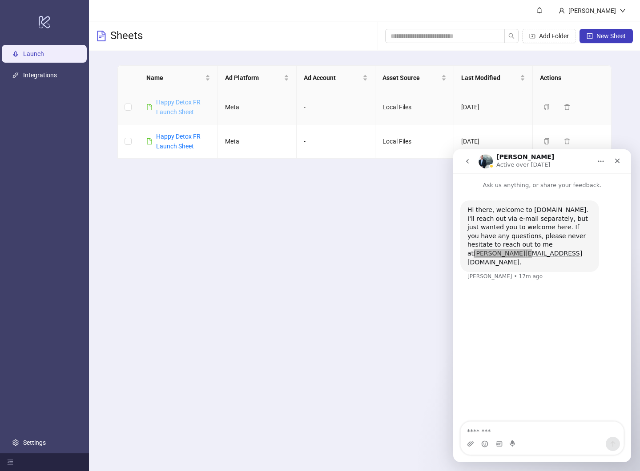
click at [176, 102] on link "Happy Detox FR Launch Sheet" at bounding box center [178, 107] width 44 height 17
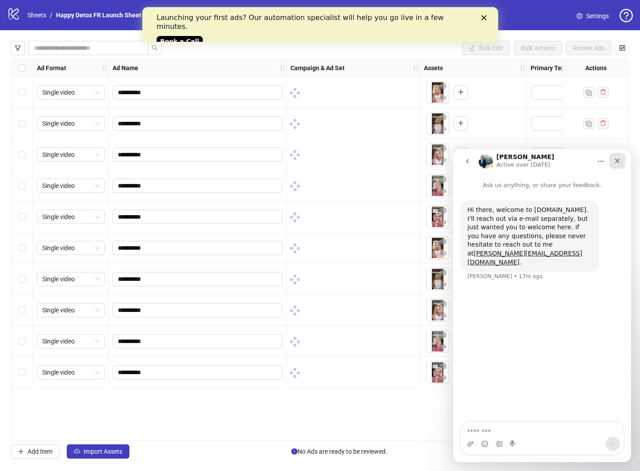
click at [616, 161] on icon "Close" at bounding box center [616, 160] width 7 height 7
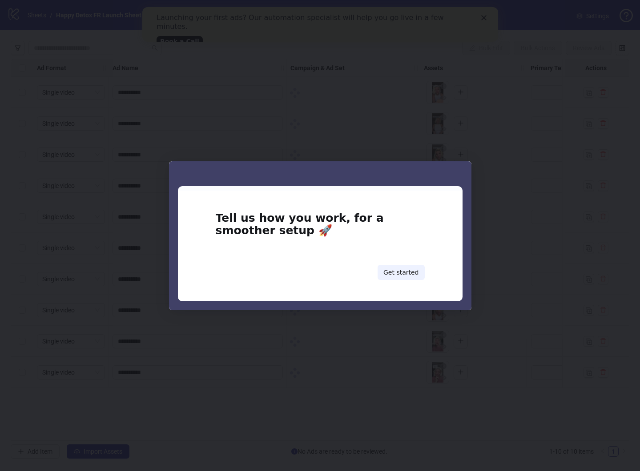
click at [454, 188] on div "Intercom messenger" at bounding box center [320, 188] width 284 height 4
click at [403, 278] on button "Get started" at bounding box center [400, 272] width 47 height 15
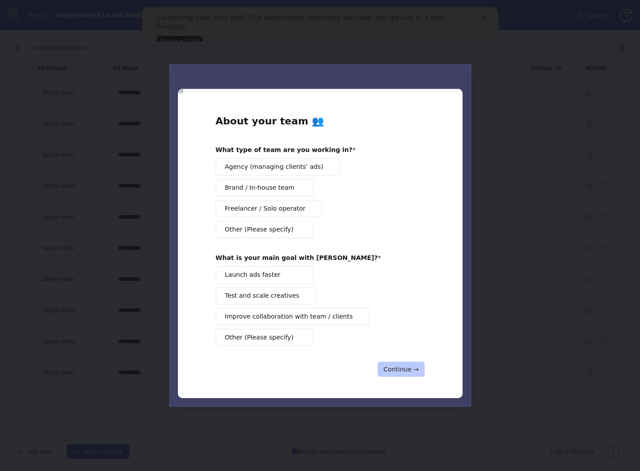
click at [400, 371] on button "Continue →" at bounding box center [400, 369] width 47 height 15
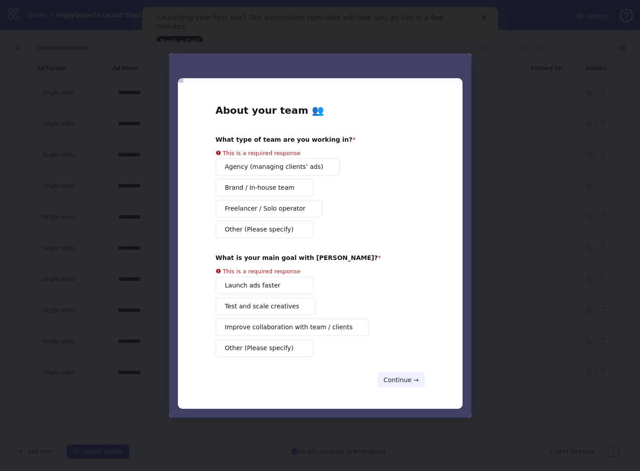
click at [507, 259] on div "Intercom messenger" at bounding box center [320, 235] width 640 height 471
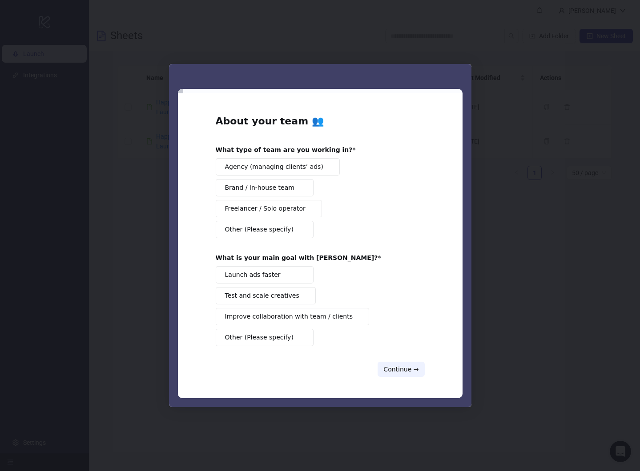
click at [278, 276] on button "Launch ads faster" at bounding box center [265, 274] width 98 height 17
click at [272, 190] on span "Brand / In-house team" at bounding box center [259, 187] width 69 height 9
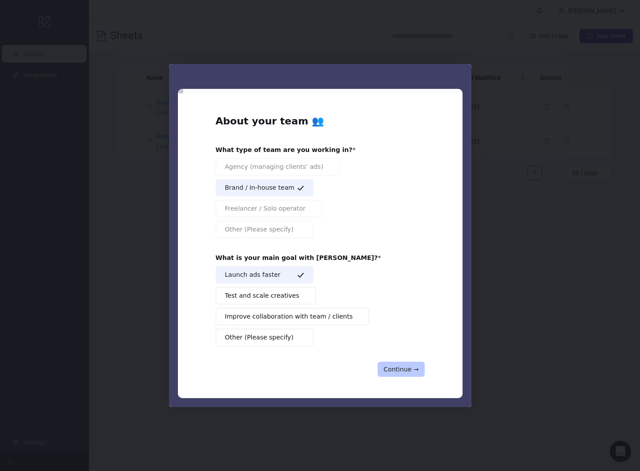
click at [412, 367] on button "Continue →" at bounding box center [400, 369] width 47 height 15
click at [394, 368] on button "Continue →" at bounding box center [400, 369] width 47 height 15
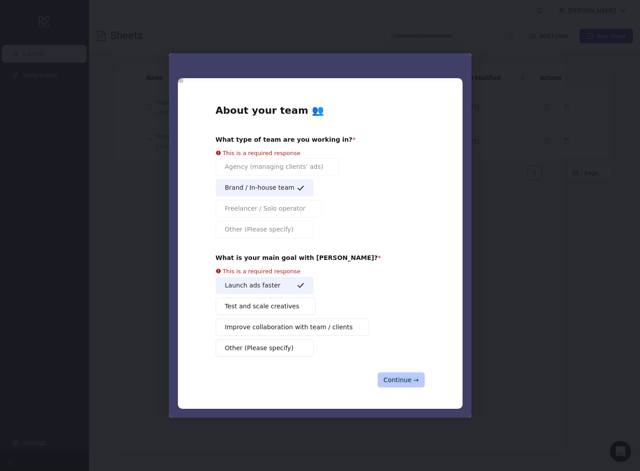
click at [394, 368] on div "About your team 👥 What type of team are you working in? This is a required resp…" at bounding box center [320, 246] width 209 height 284
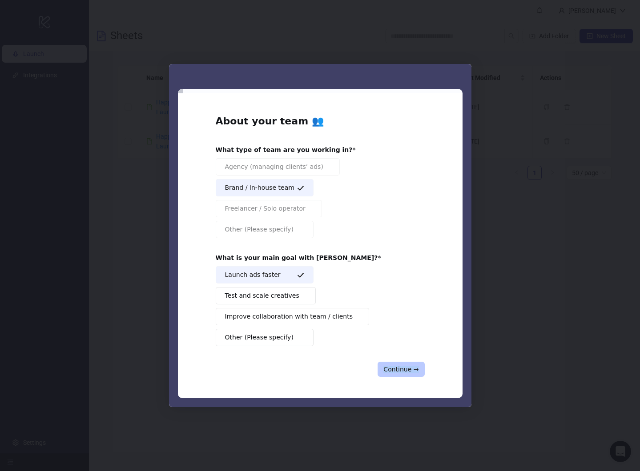
click at [394, 368] on div "About your team 👥 What type of team are you working in? Agency (managing client…" at bounding box center [320, 246] width 209 height 263
click at [394, 368] on button "Continue →" at bounding box center [400, 369] width 47 height 15
click at [394, 368] on div "About your team 👥 What type of team are you working in? Agency (managing client…" at bounding box center [320, 246] width 209 height 263
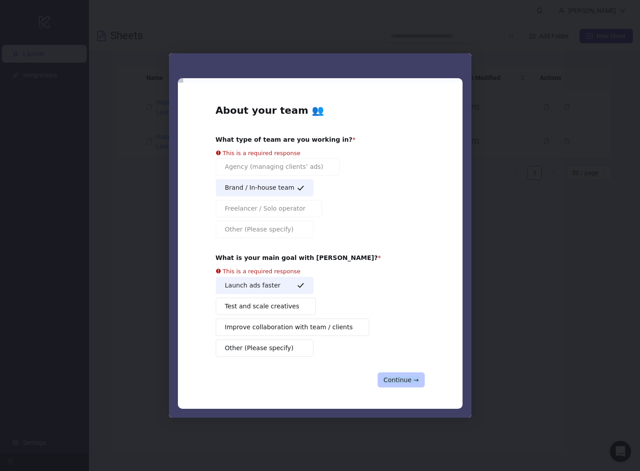
click at [394, 368] on div "About your team 👥 What type of team are you working in? This is a required resp…" at bounding box center [320, 246] width 209 height 284
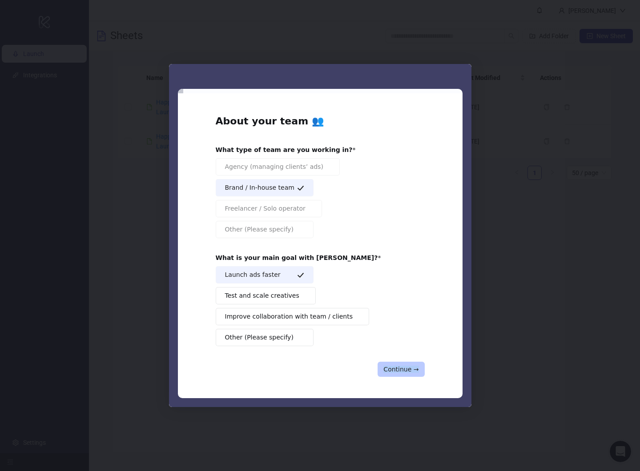
click at [394, 368] on button "Continue →" at bounding box center [400, 369] width 47 height 15
click at [394, 367] on button "Continue →" at bounding box center [400, 369] width 47 height 15
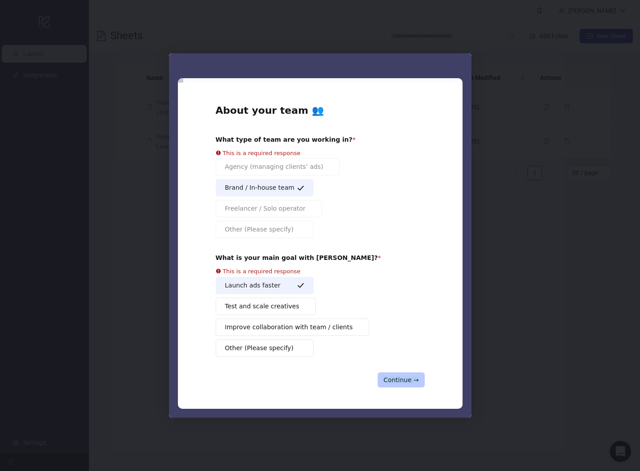
click at [414, 376] on button "Continue →" at bounding box center [400, 379] width 47 height 15
click at [316, 379] on div "Continue →" at bounding box center [320, 379] width 209 height 15
click at [395, 381] on button "Continue →" at bounding box center [400, 379] width 47 height 15
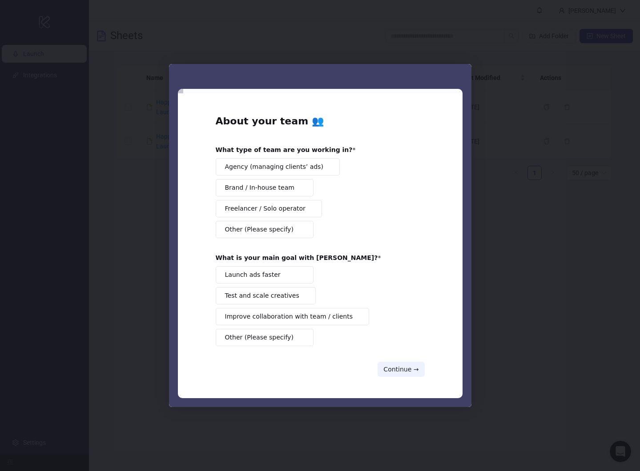
click at [278, 186] on span "Brand / In-house team" at bounding box center [259, 187] width 69 height 9
click at [260, 277] on span "Launch ads faster" at bounding box center [253, 274] width 56 height 9
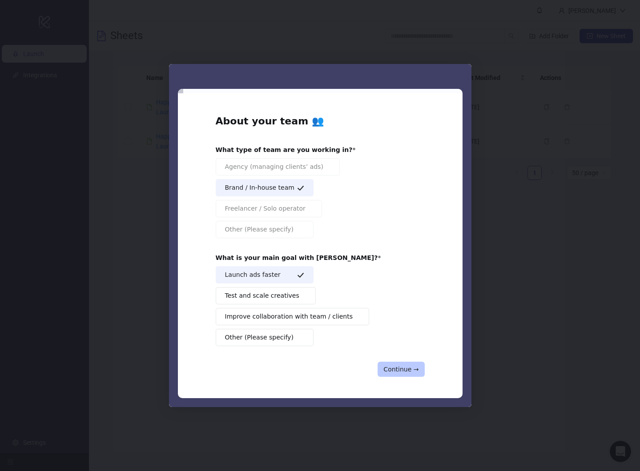
click at [389, 366] on button "Continue →" at bounding box center [400, 369] width 47 height 15
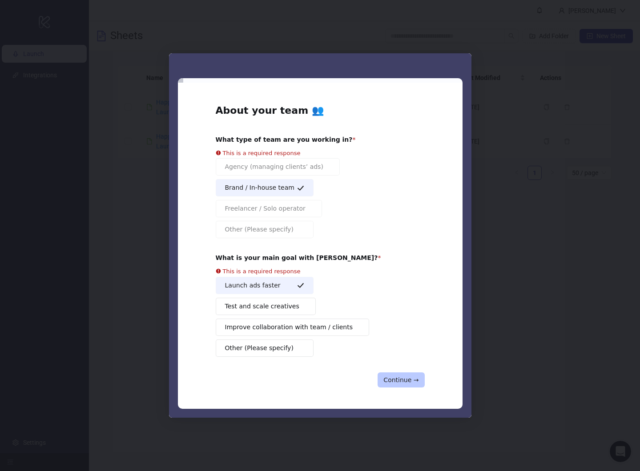
click at [389, 372] on button "Continue →" at bounding box center [400, 379] width 47 height 15
click at [389, 366] on div "About your team 👥 What type of team are you working in? This is a required resp…" at bounding box center [320, 246] width 209 height 284
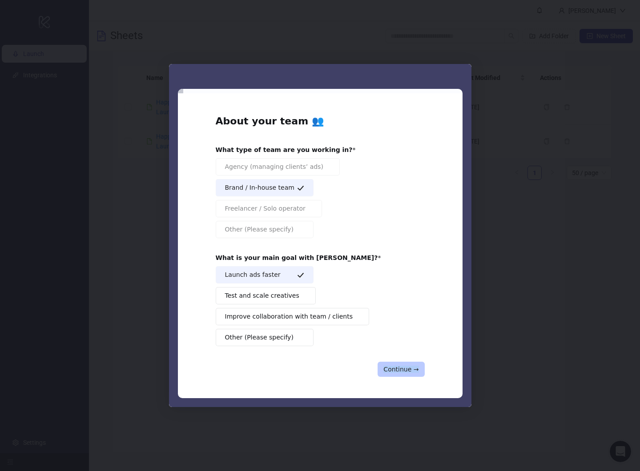
click at [389, 366] on button "Continue →" at bounding box center [400, 369] width 47 height 15
click at [157, 367] on div "Intercom messenger" at bounding box center [320, 235] width 640 height 471
